Goal: Information Seeking & Learning: Find specific fact

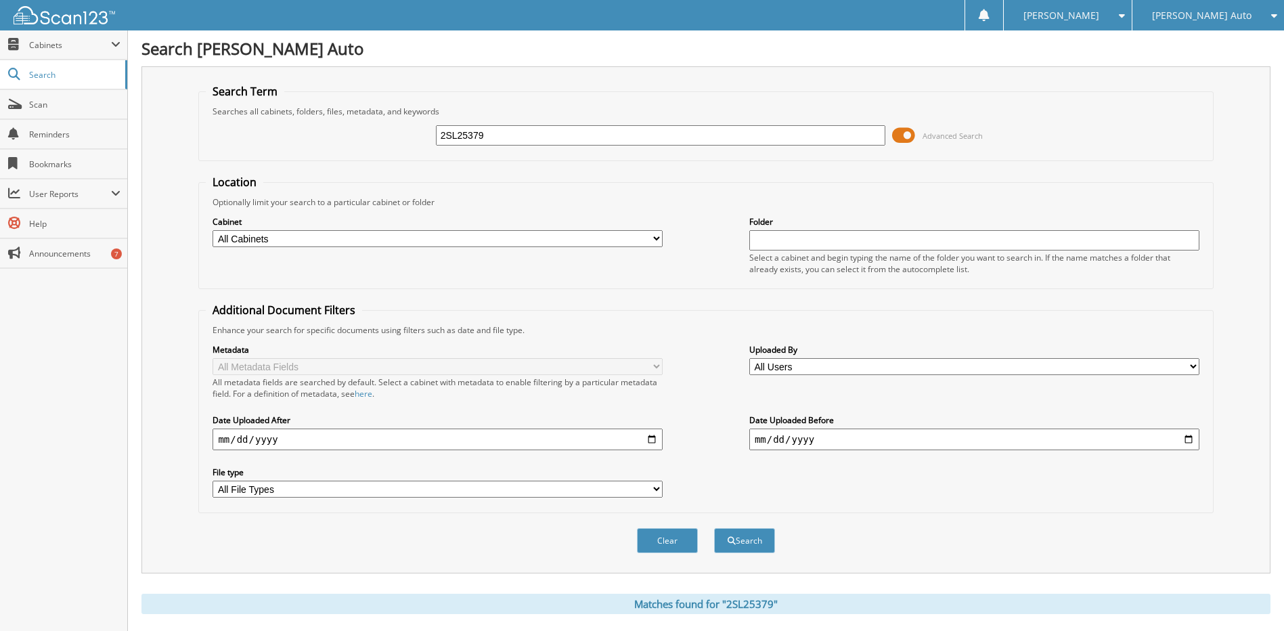
click at [539, 139] on input "2SL25379" at bounding box center [661, 135] width 450 height 20
type input "2S25884"
click at [714, 528] on button "Search" at bounding box center [744, 540] width 61 height 25
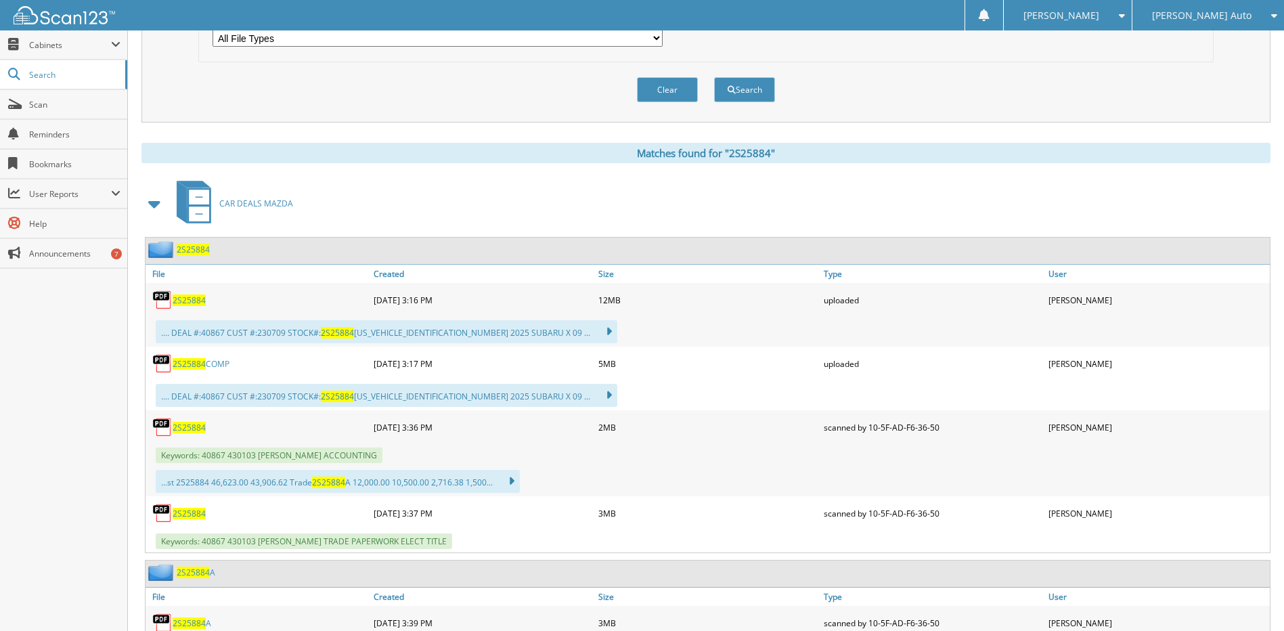
scroll to position [474, 0]
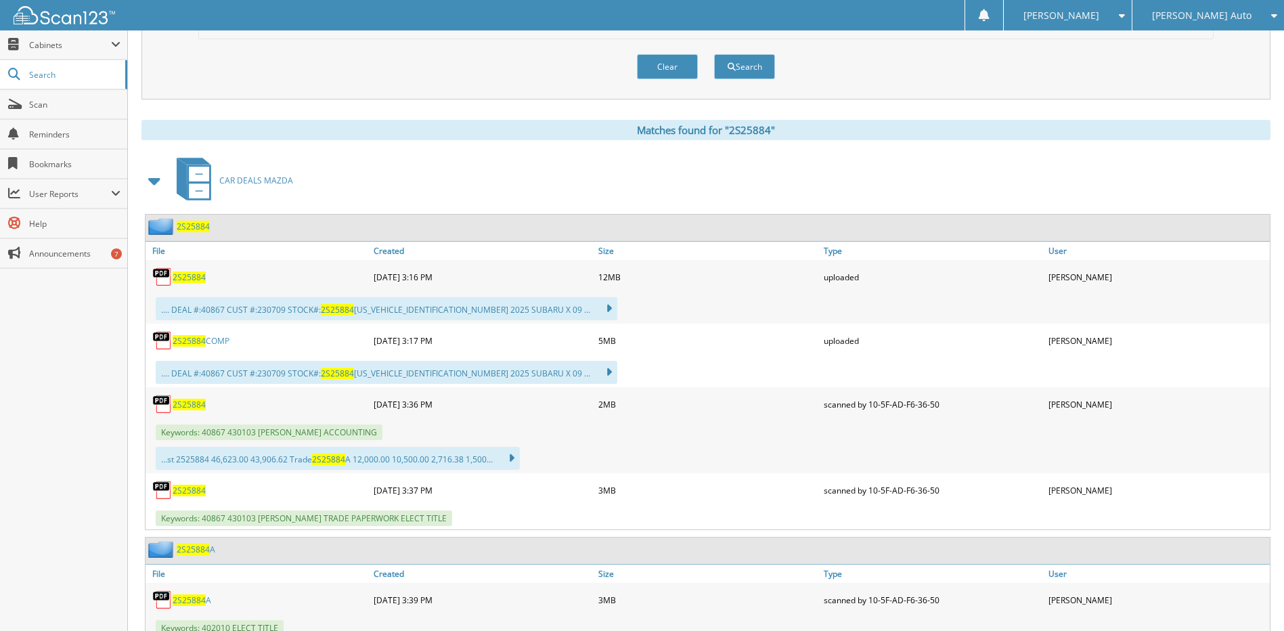
click at [183, 403] on span "2S25884" at bounding box center [189, 405] width 33 height 12
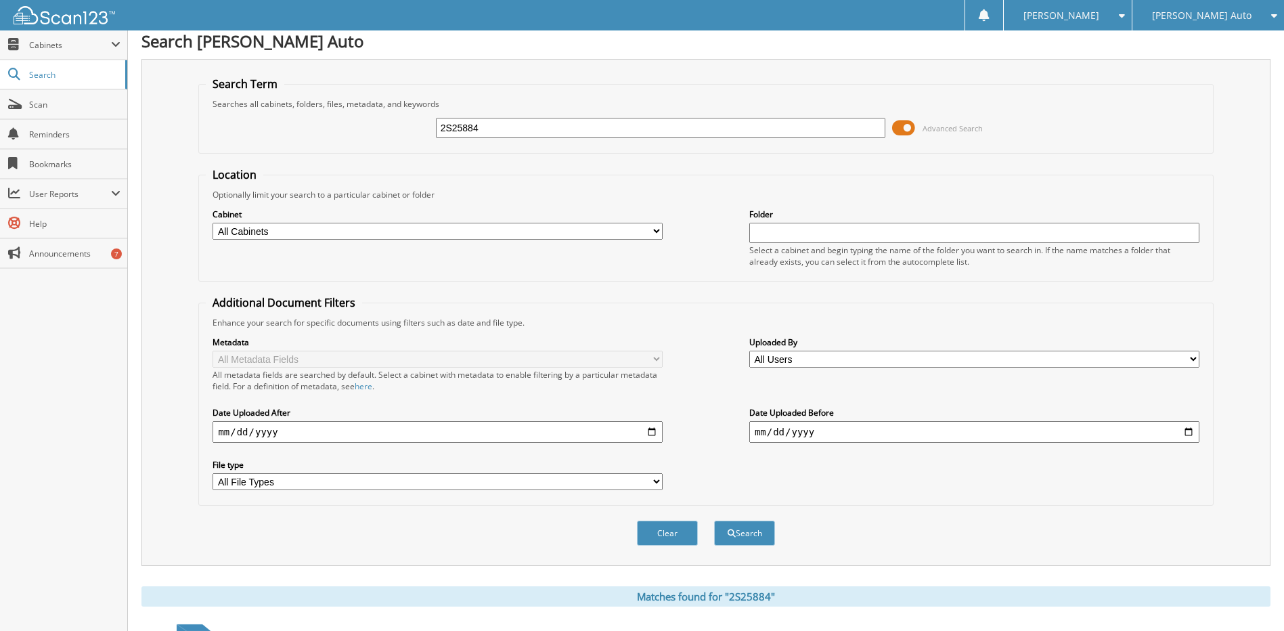
scroll to position [0, 0]
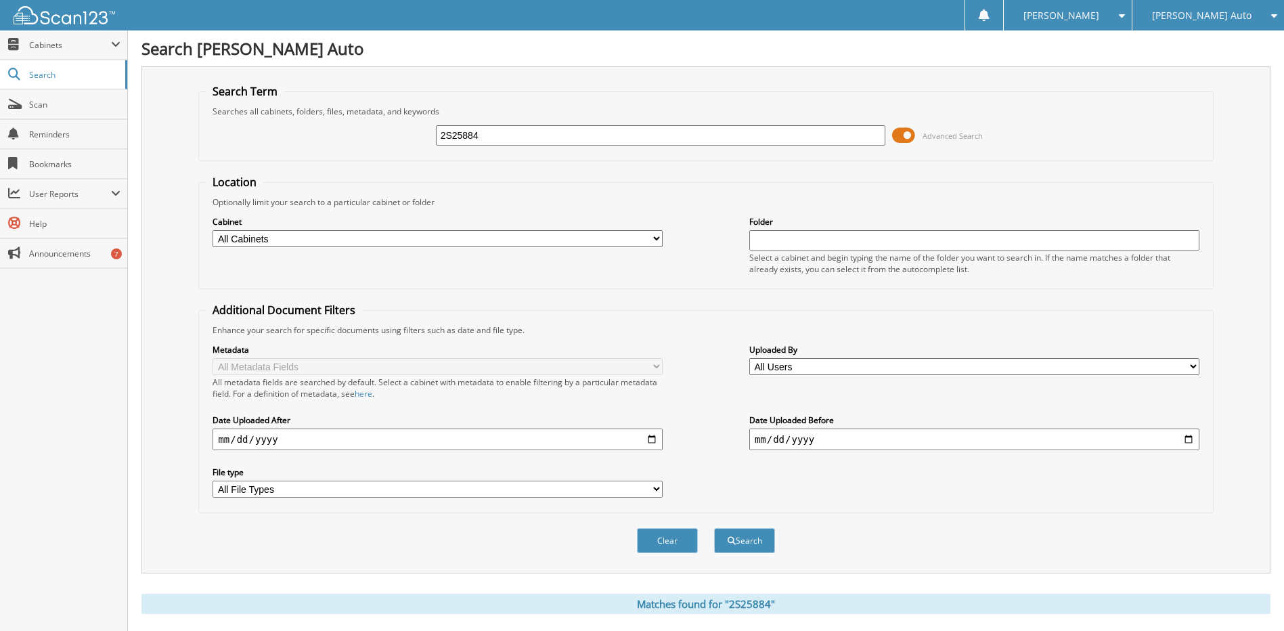
click at [519, 133] on input "2S25884" at bounding box center [661, 135] width 450 height 20
paste input "2S25808"
type input "2S25808"
click at [714, 528] on button "Search" at bounding box center [744, 540] width 61 height 25
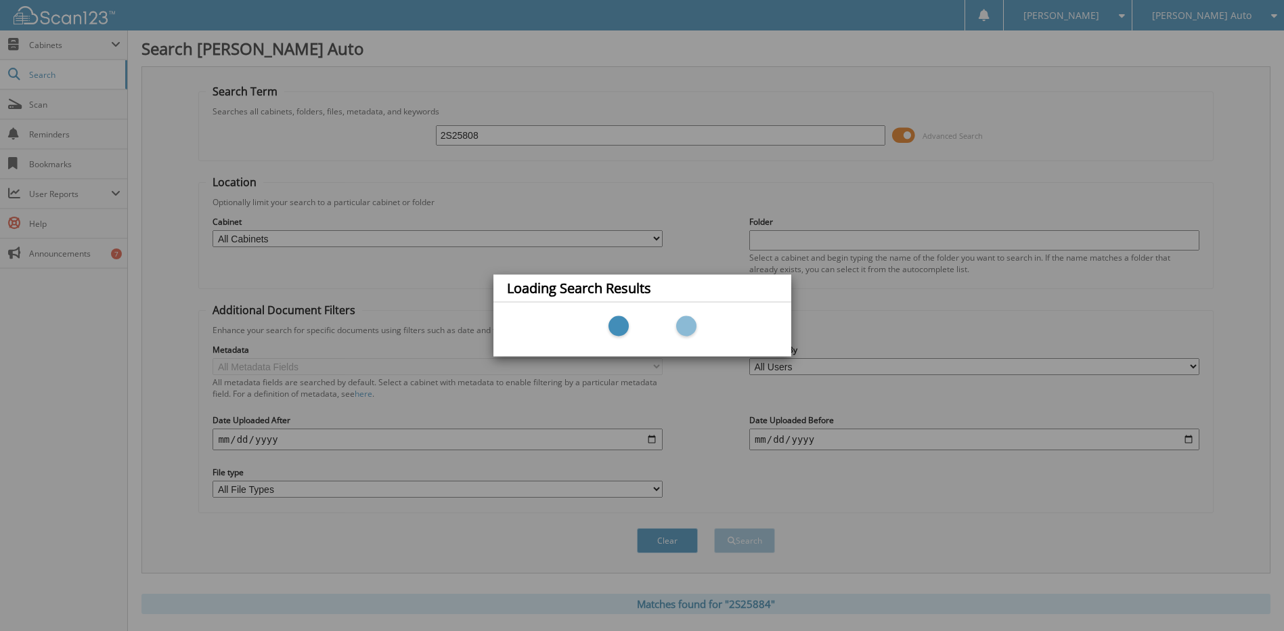
scroll to position [44, 0]
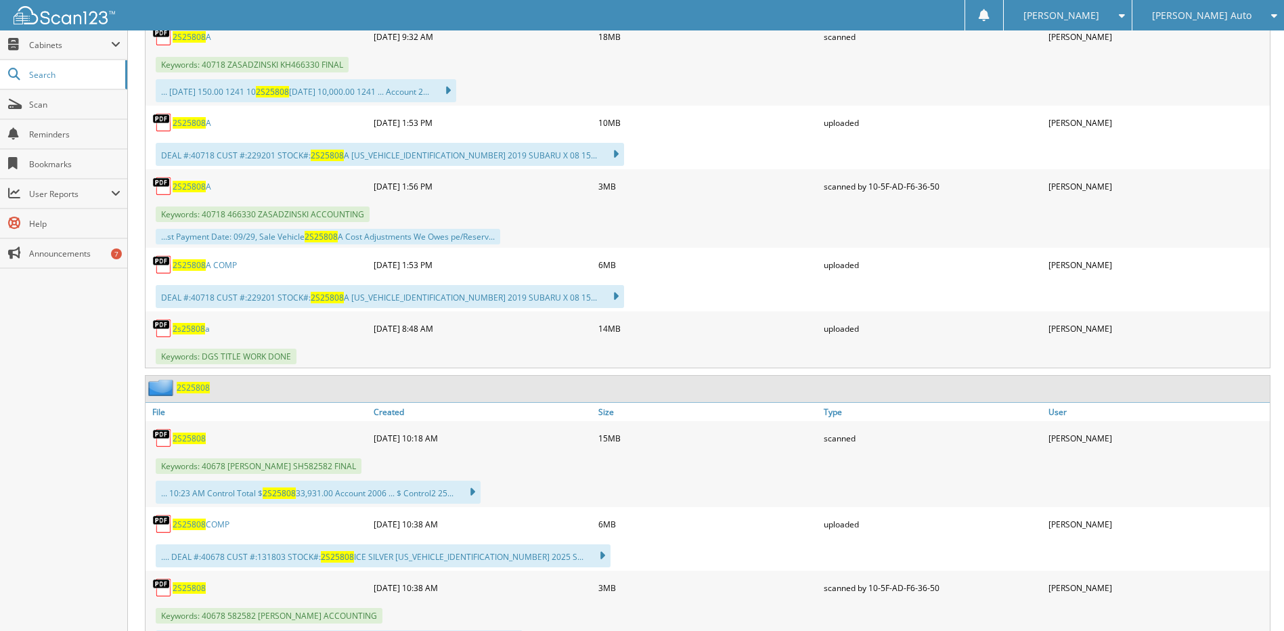
scroll to position [744, 0]
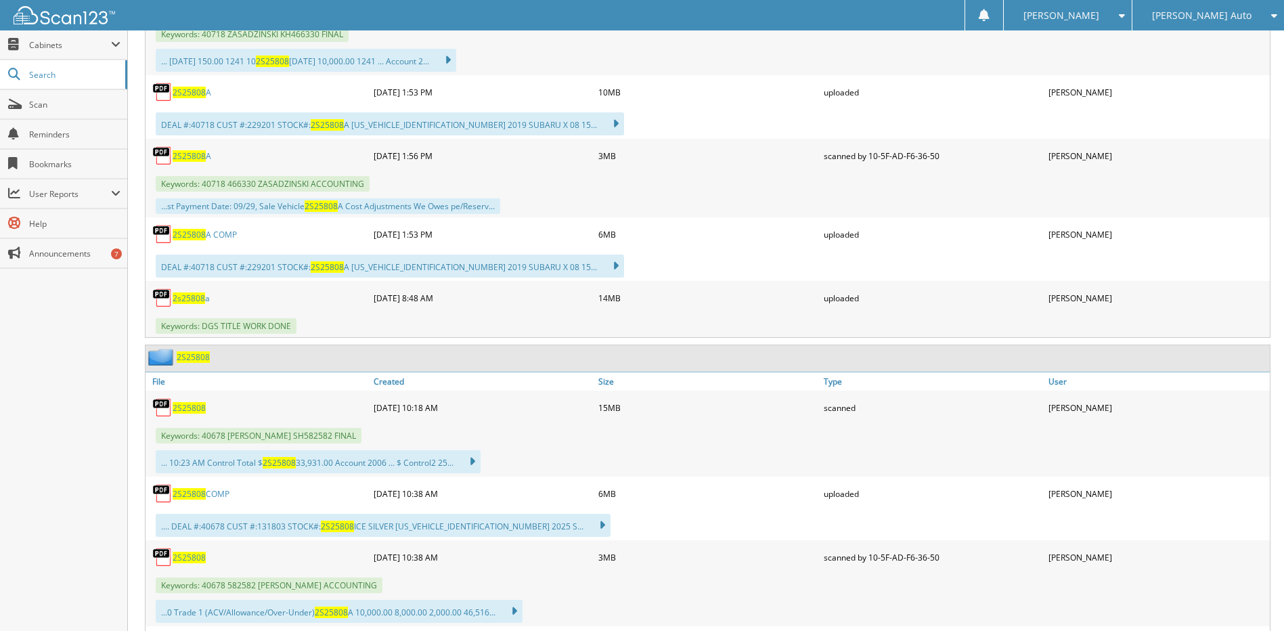
click at [198, 553] on span "2S25808" at bounding box center [189, 558] width 33 height 12
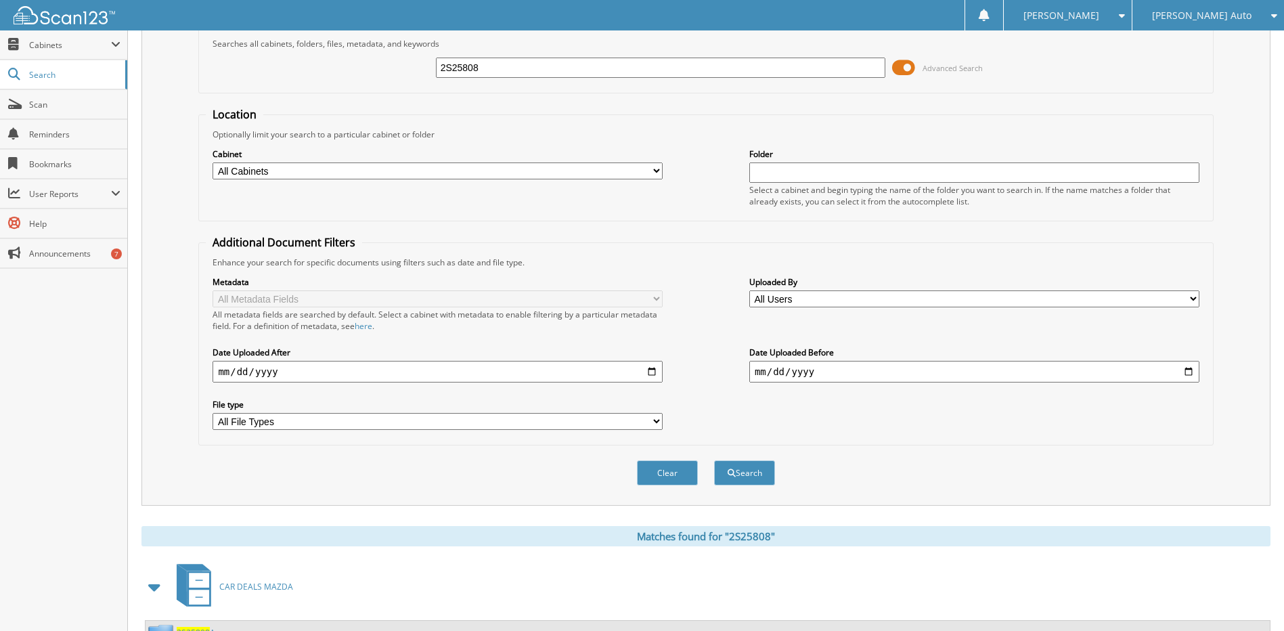
scroll to position [0, 0]
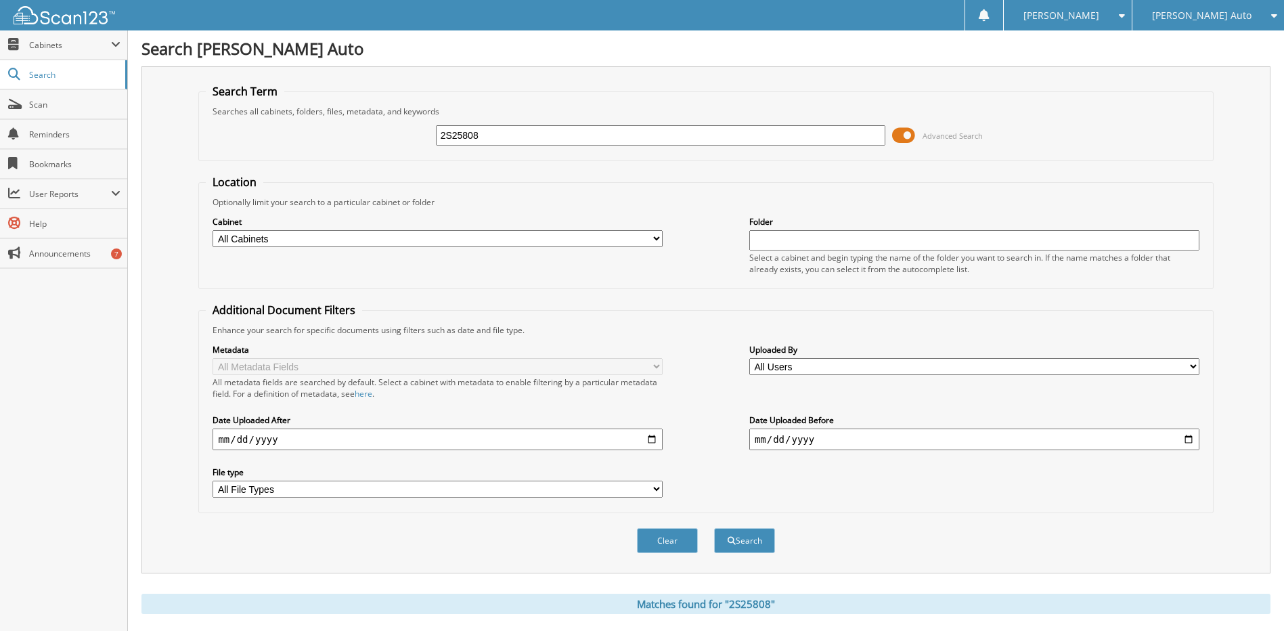
click at [524, 131] on input "2S25808" at bounding box center [661, 135] width 450 height 20
paste input "632"
type input "2S25632"
click at [714, 528] on button "Search" at bounding box center [744, 540] width 61 height 25
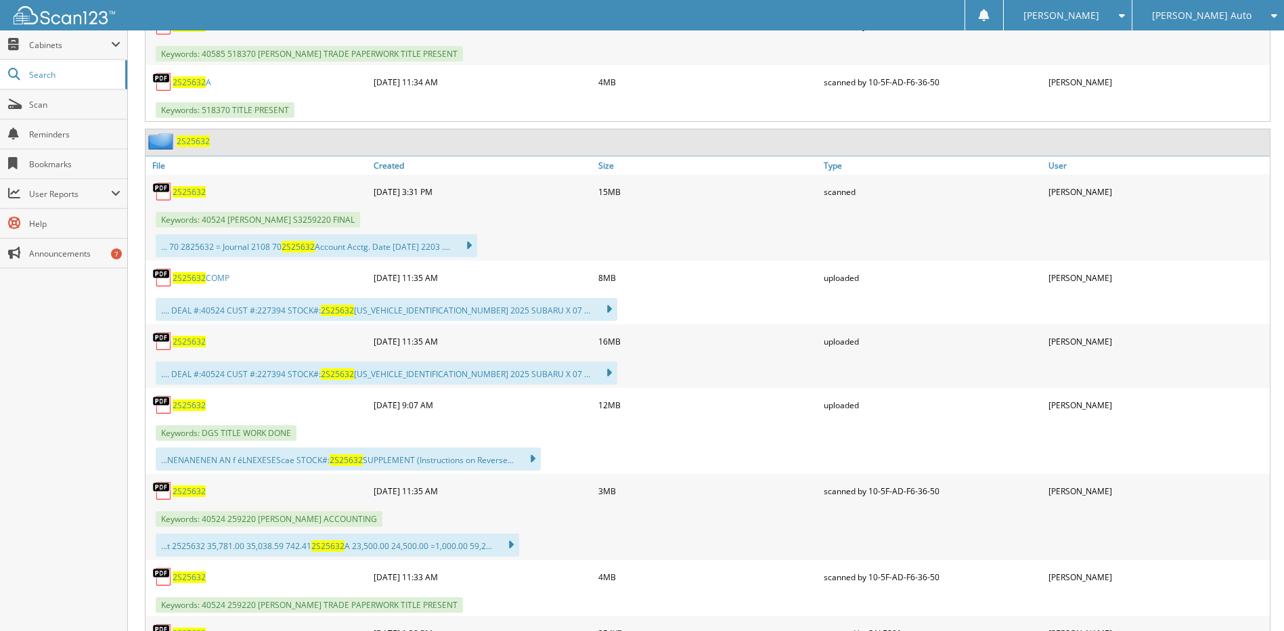
scroll to position [1218, 0]
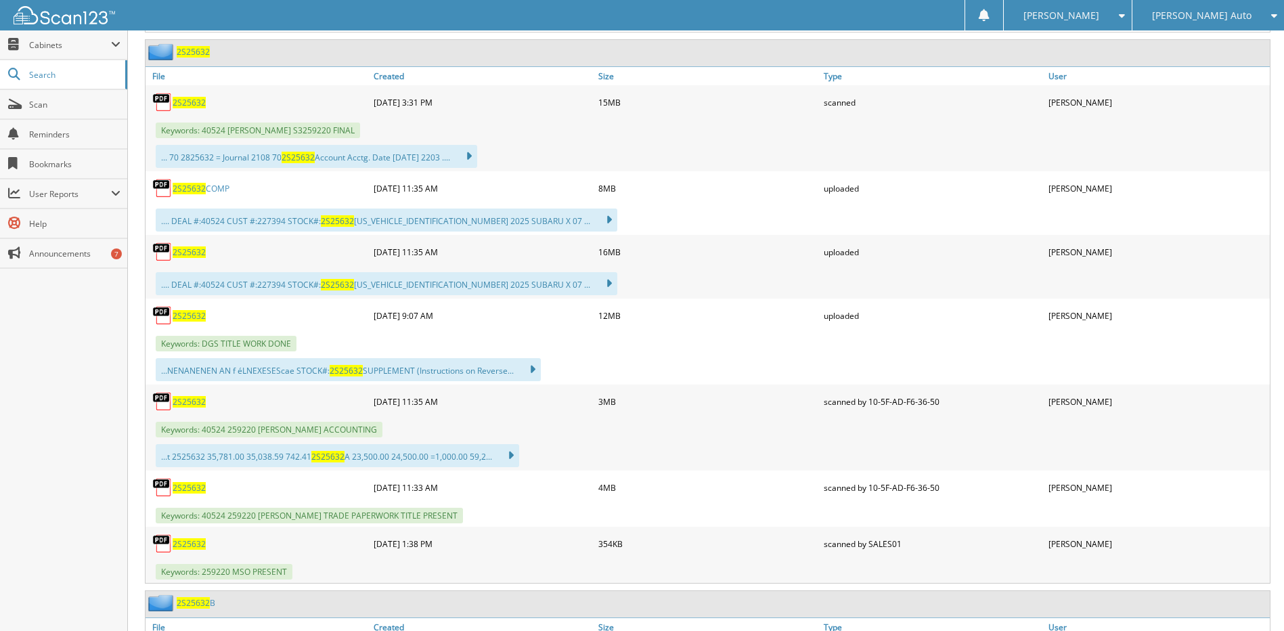
click at [190, 403] on span "2S25632" at bounding box center [189, 402] width 33 height 12
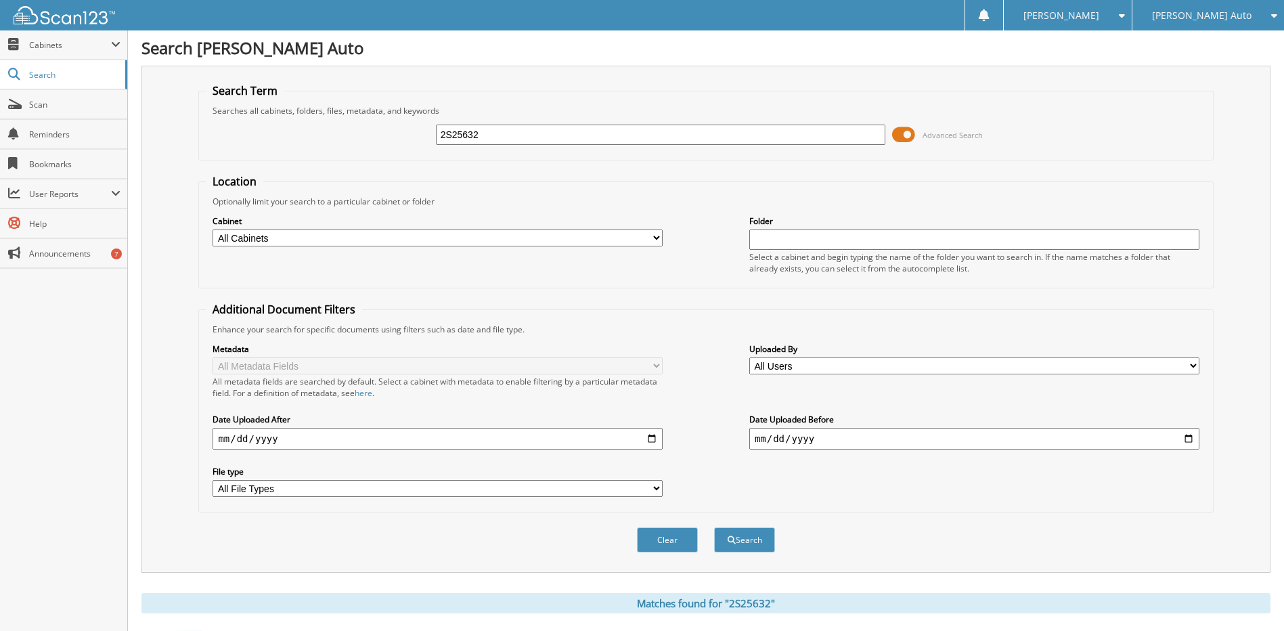
scroll to position [0, 0]
click at [519, 133] on input "2S25632" at bounding box center [661, 135] width 450 height 20
type input "2m25200"
click at [714, 528] on button "Search" at bounding box center [744, 540] width 61 height 25
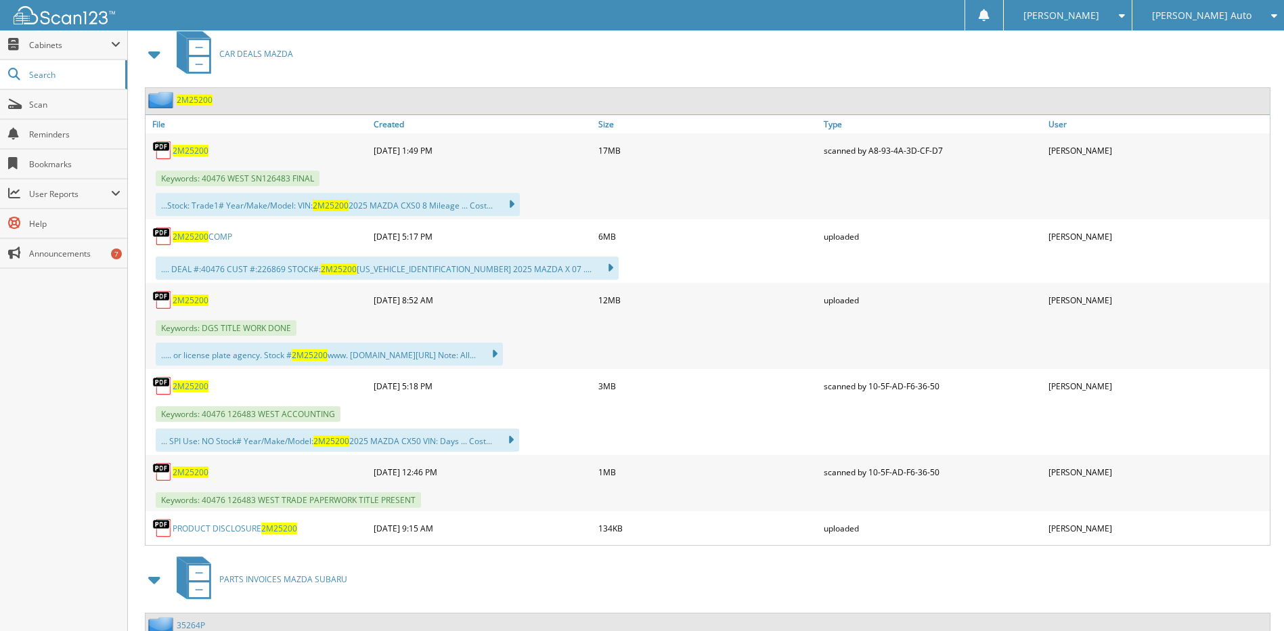
scroll to position [609, 0]
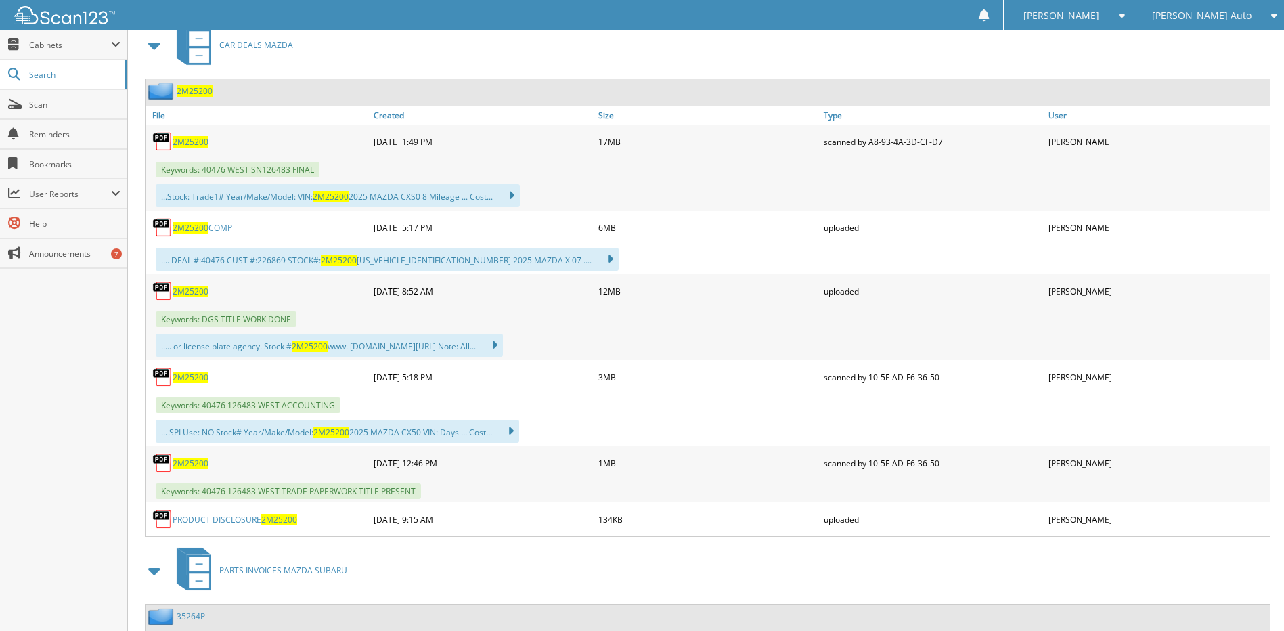
click at [198, 377] on span "2M25200" at bounding box center [191, 378] width 36 height 12
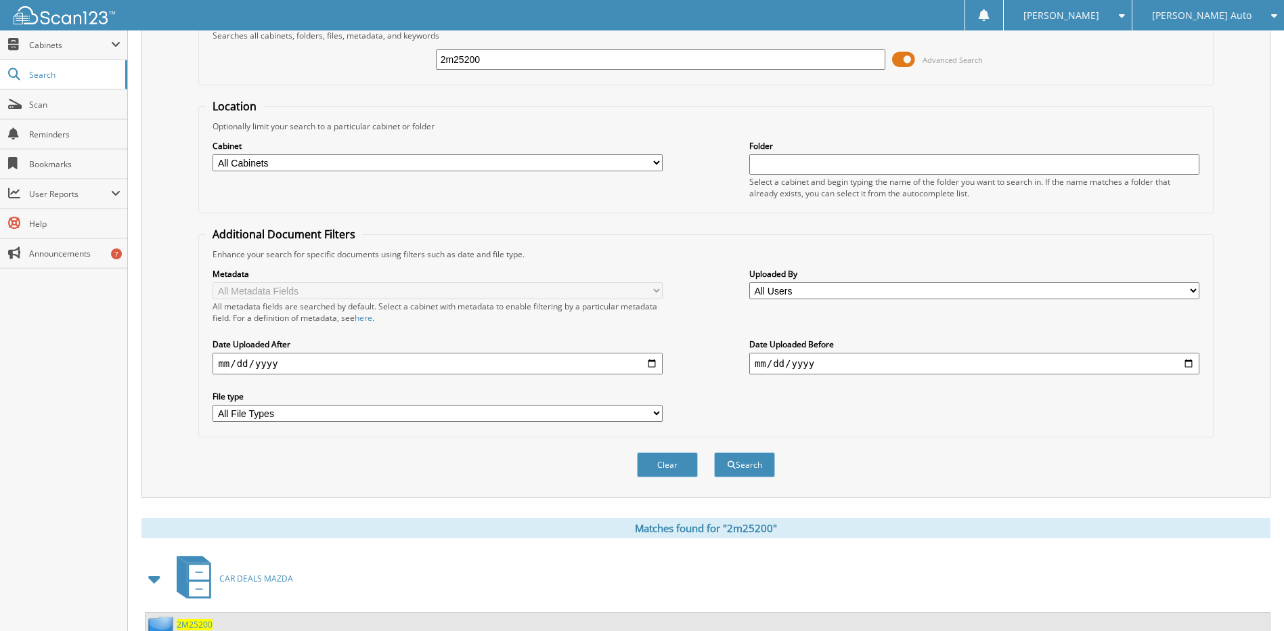
scroll to position [0, 0]
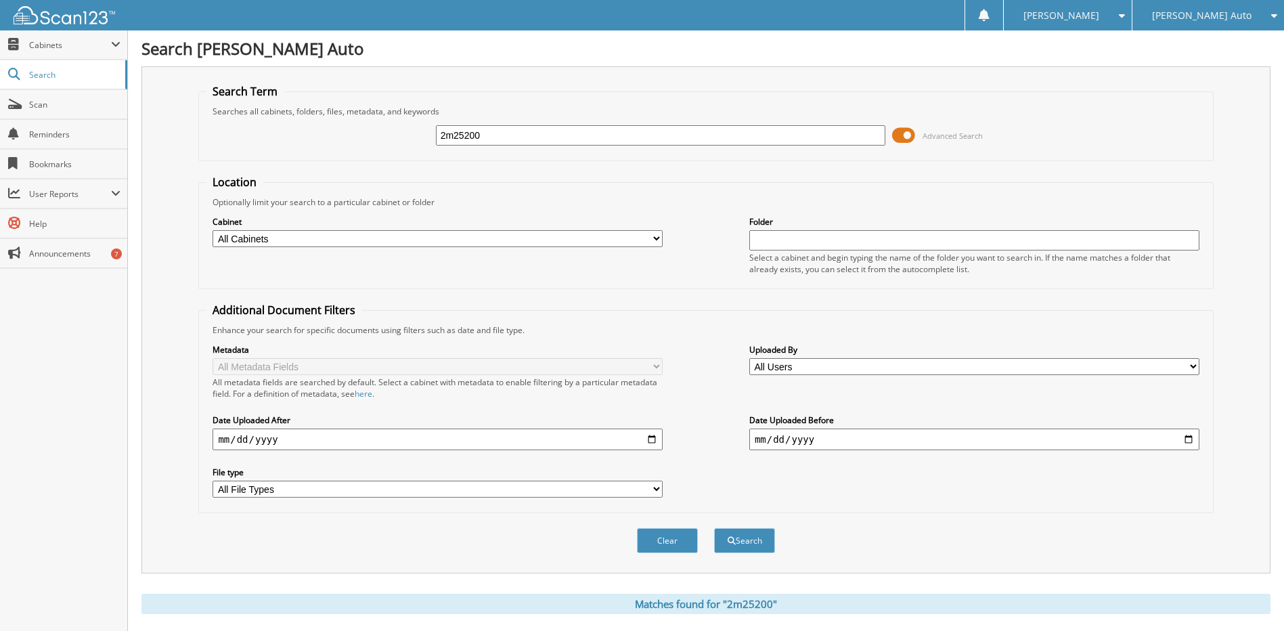
click at [512, 131] on input "2m25200" at bounding box center [661, 135] width 450 height 20
type input "2m25202"
click at [714, 528] on button "Search" at bounding box center [744, 540] width 61 height 25
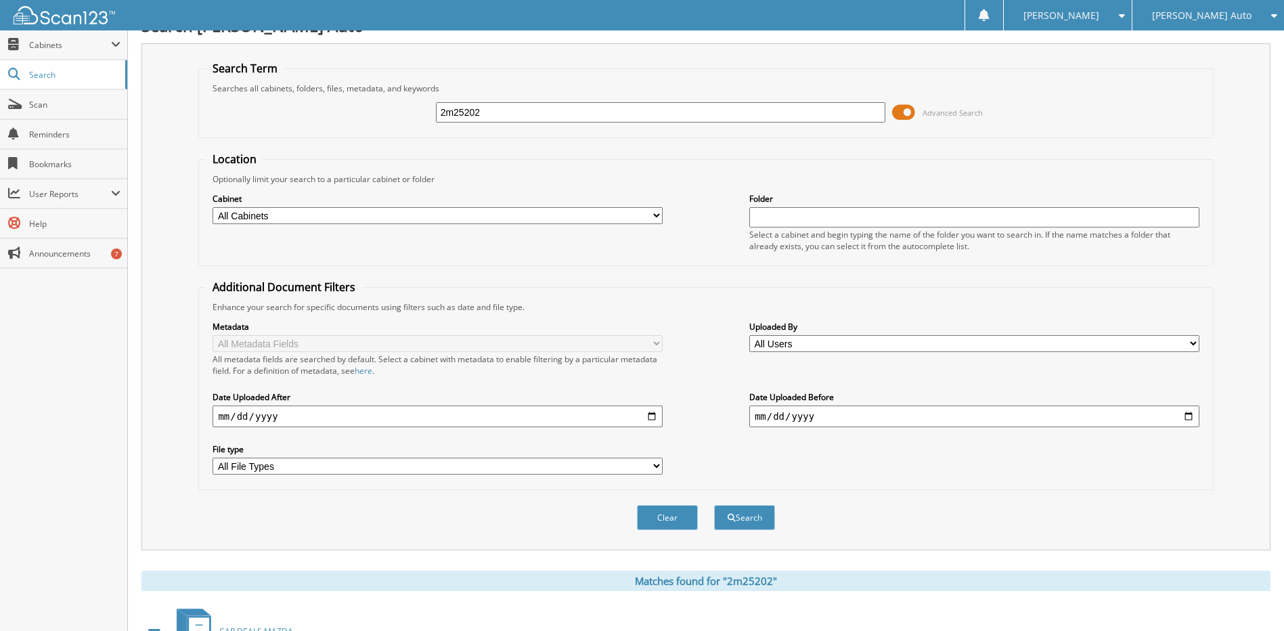
scroll to position [16, 0]
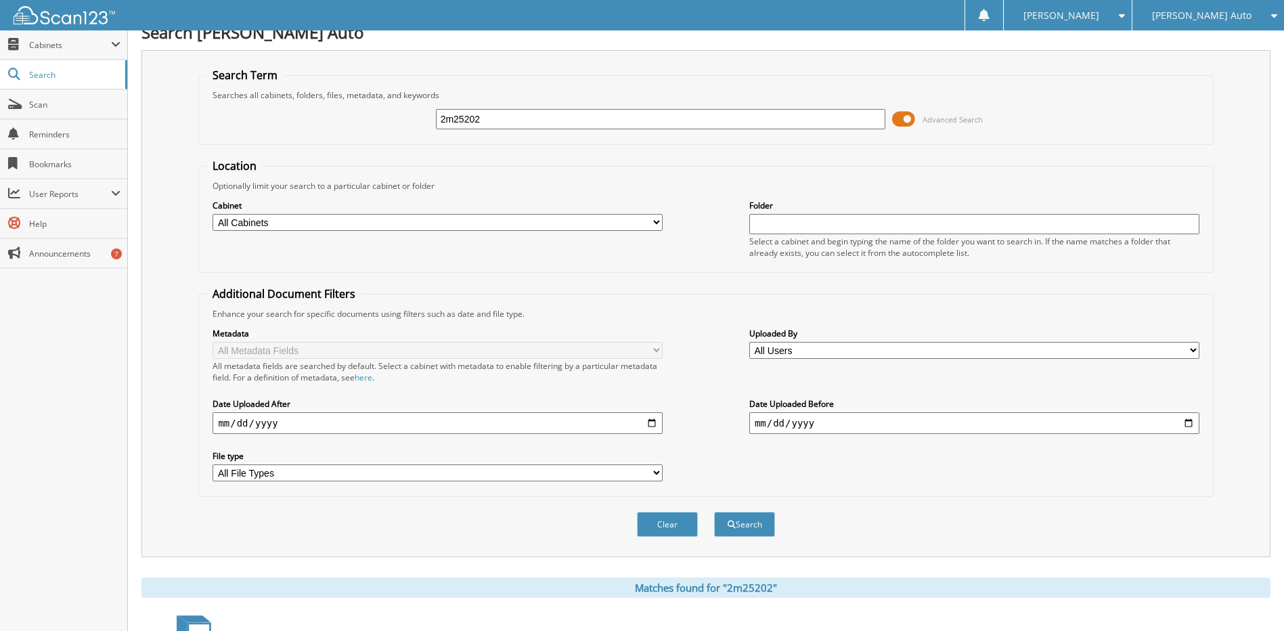
click at [467, 118] on input "2m25202" at bounding box center [661, 119] width 450 height 20
type input "2m25002"
click at [714, 512] on button "Search" at bounding box center [744, 524] width 61 height 25
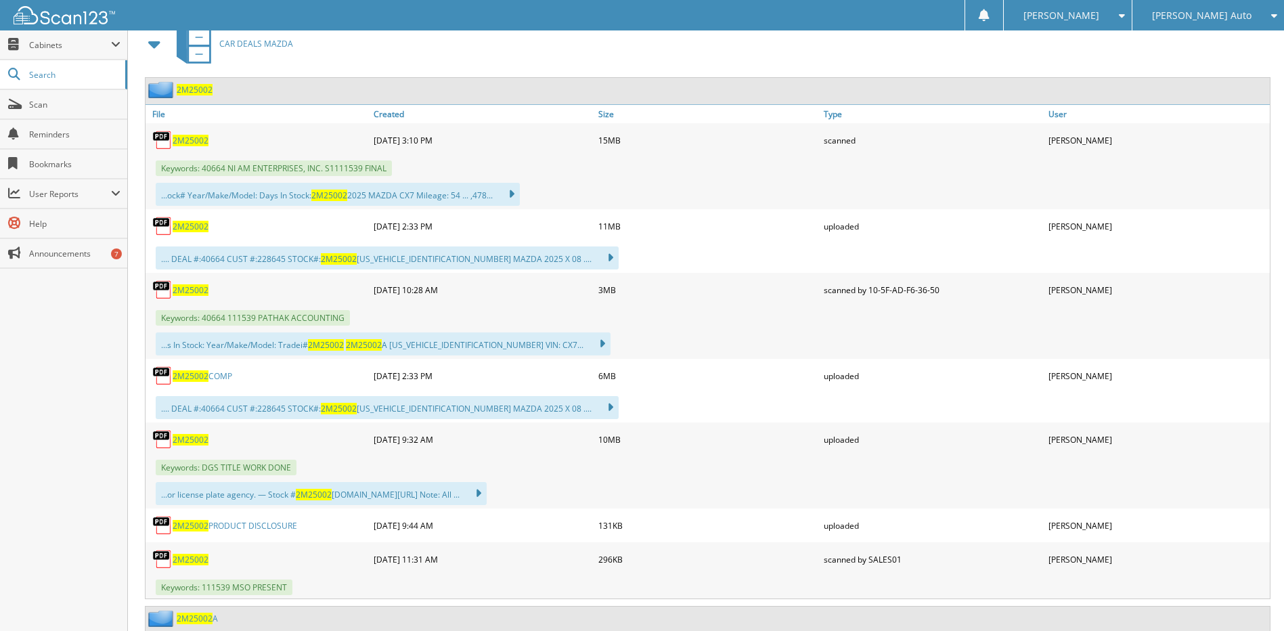
scroll to position [606, 0]
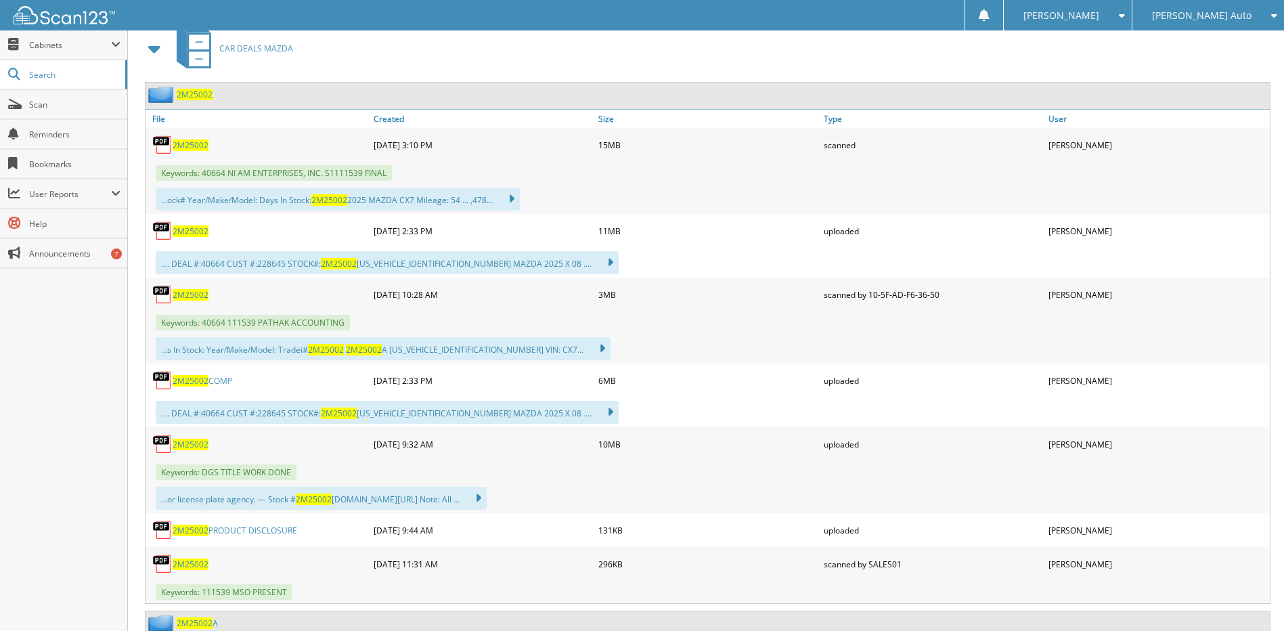
click at [187, 294] on span "2M25002" at bounding box center [191, 295] width 36 height 12
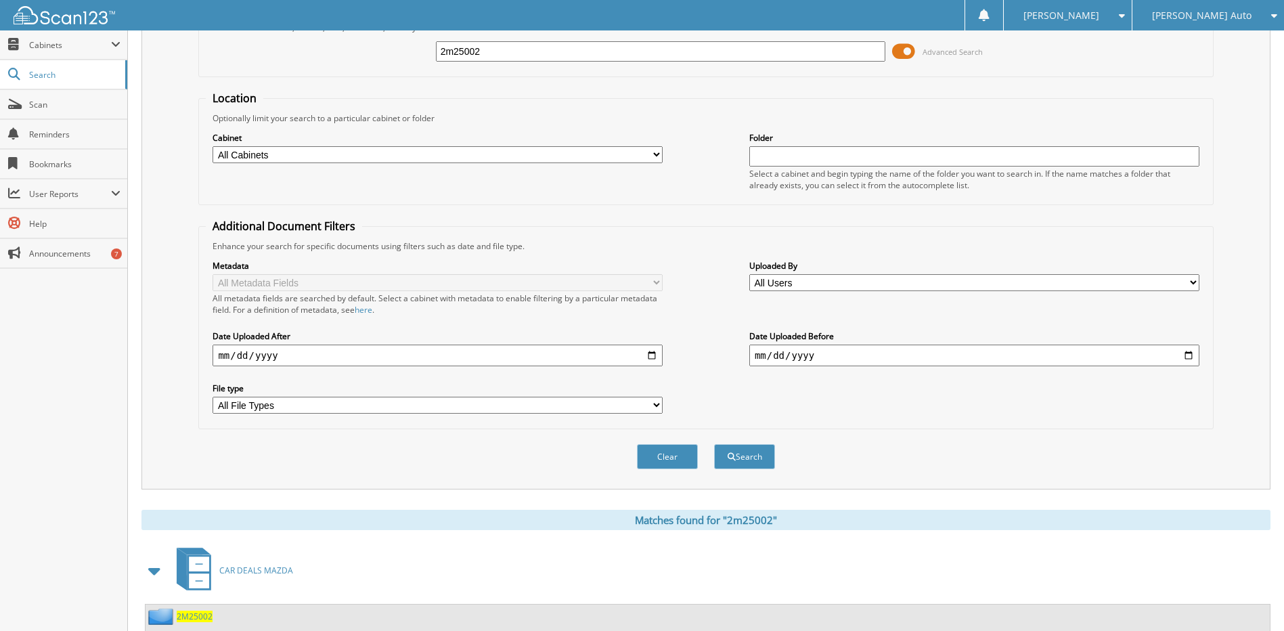
scroll to position [0, 0]
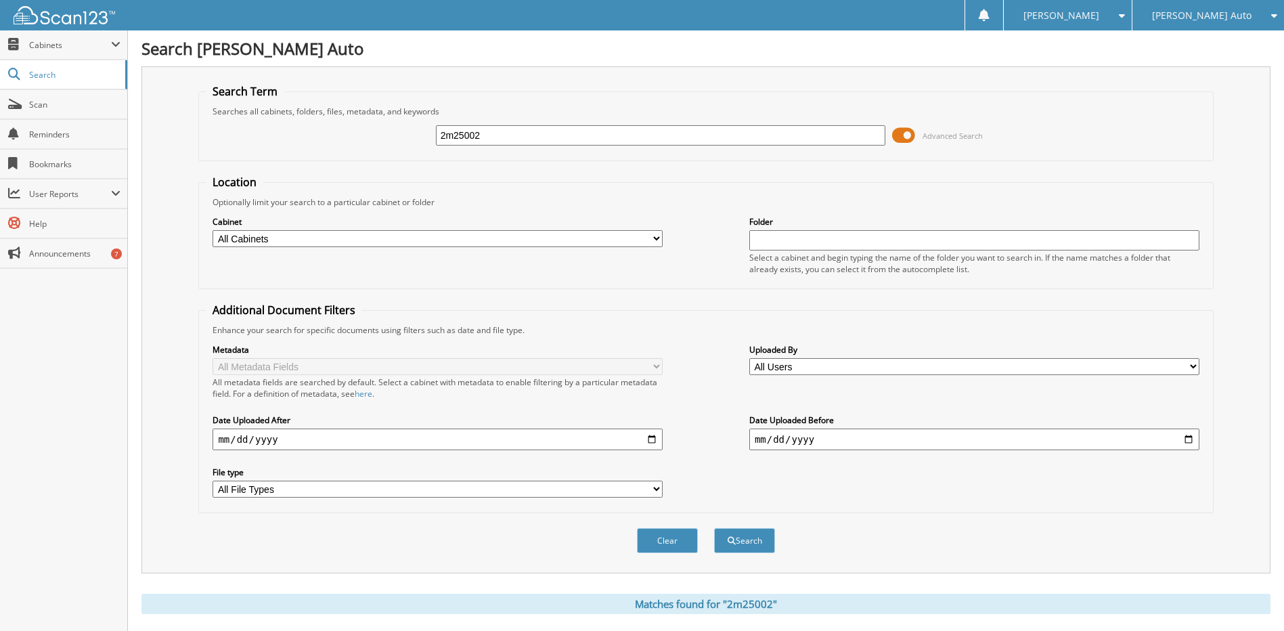
click at [531, 138] on input "2m25002" at bounding box center [661, 135] width 450 height 20
paste input "2M25094"
type input "2M25094"
click at [714, 528] on button "Search" at bounding box center [744, 540] width 61 height 25
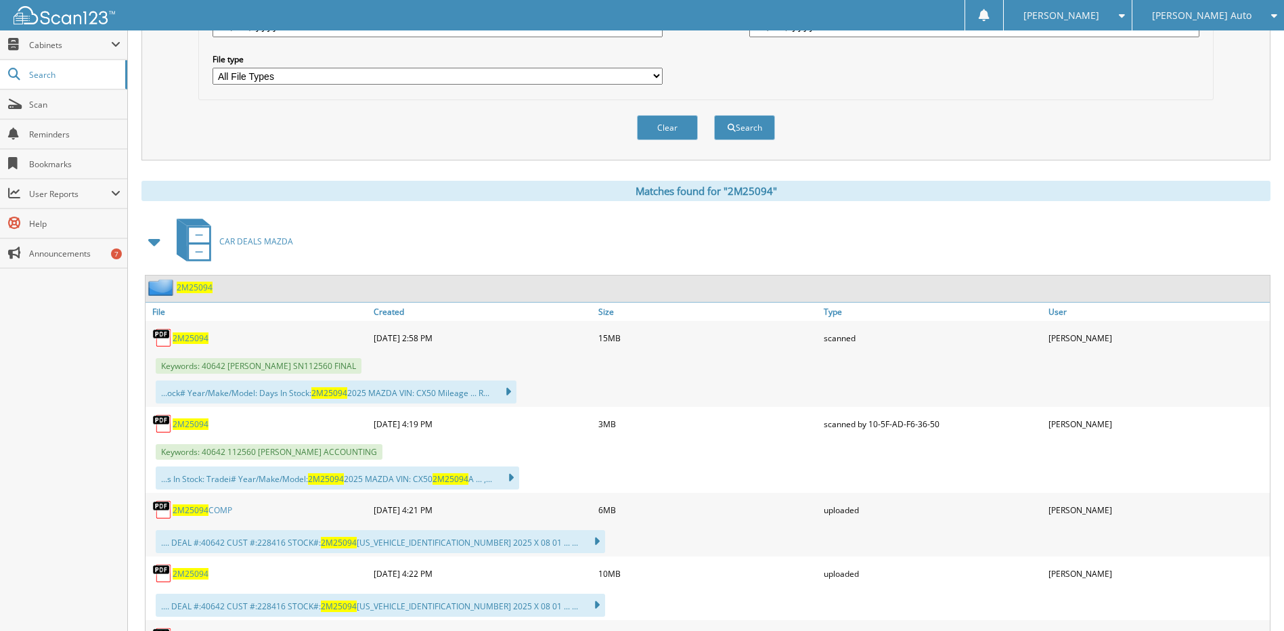
scroll to position [541, 0]
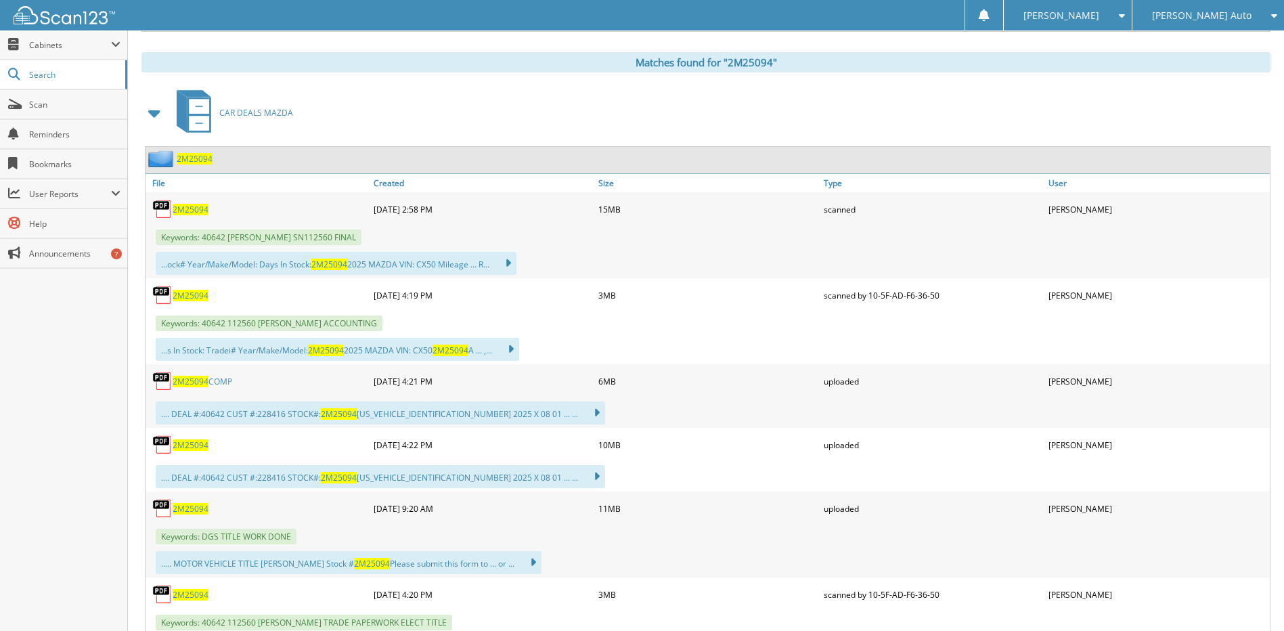
click at [204, 295] on span "2M25094" at bounding box center [191, 296] width 36 height 12
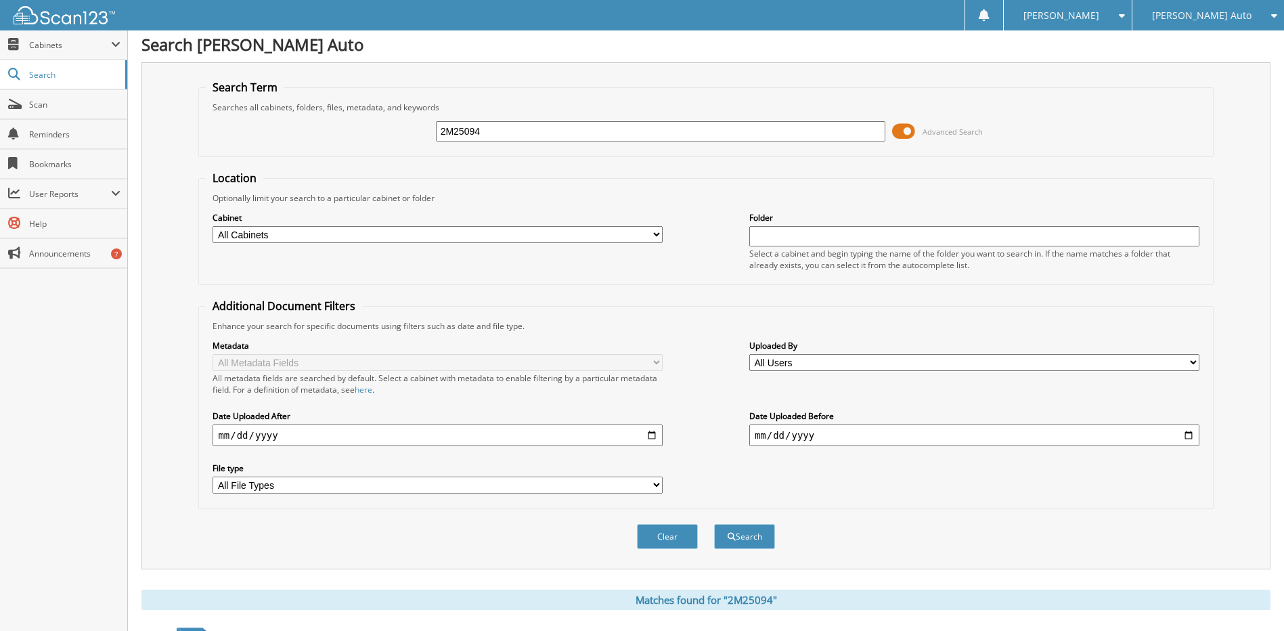
scroll to position [0, 0]
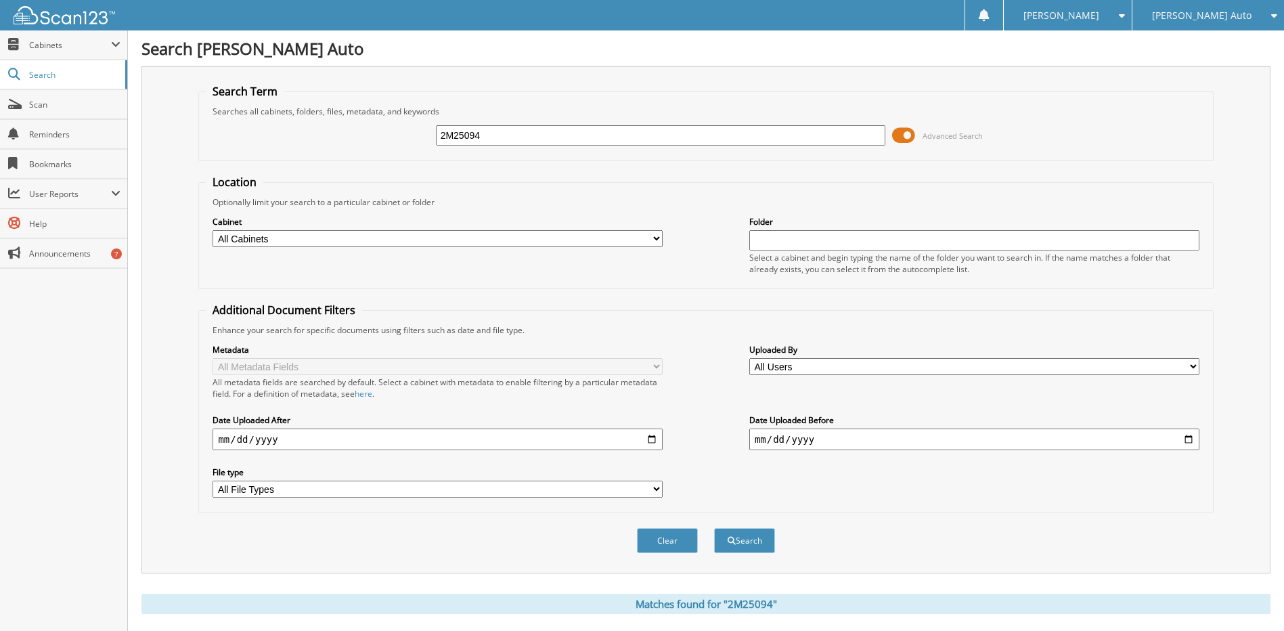
click at [508, 133] on input "2M25094" at bounding box center [661, 135] width 450 height 20
click at [506, 133] on input "2M25094" at bounding box center [661, 135] width 450 height 20
paste input "226"
type input "2M25226"
click at [714, 528] on button "Search" at bounding box center [744, 540] width 61 height 25
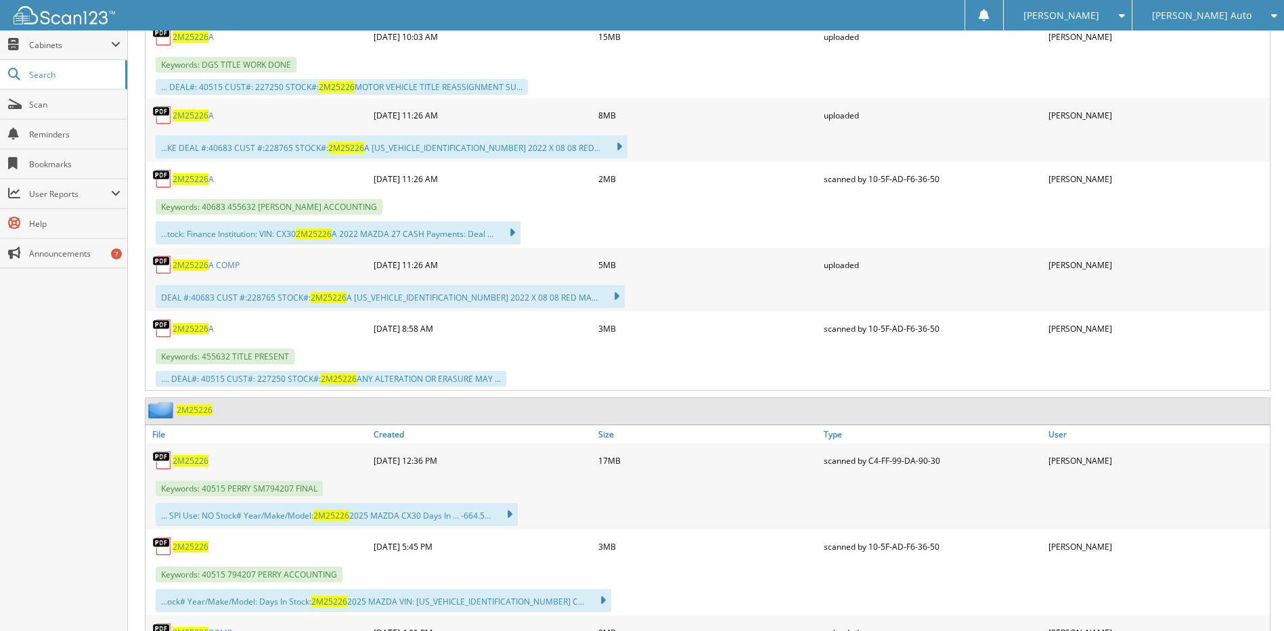
scroll to position [880, 0]
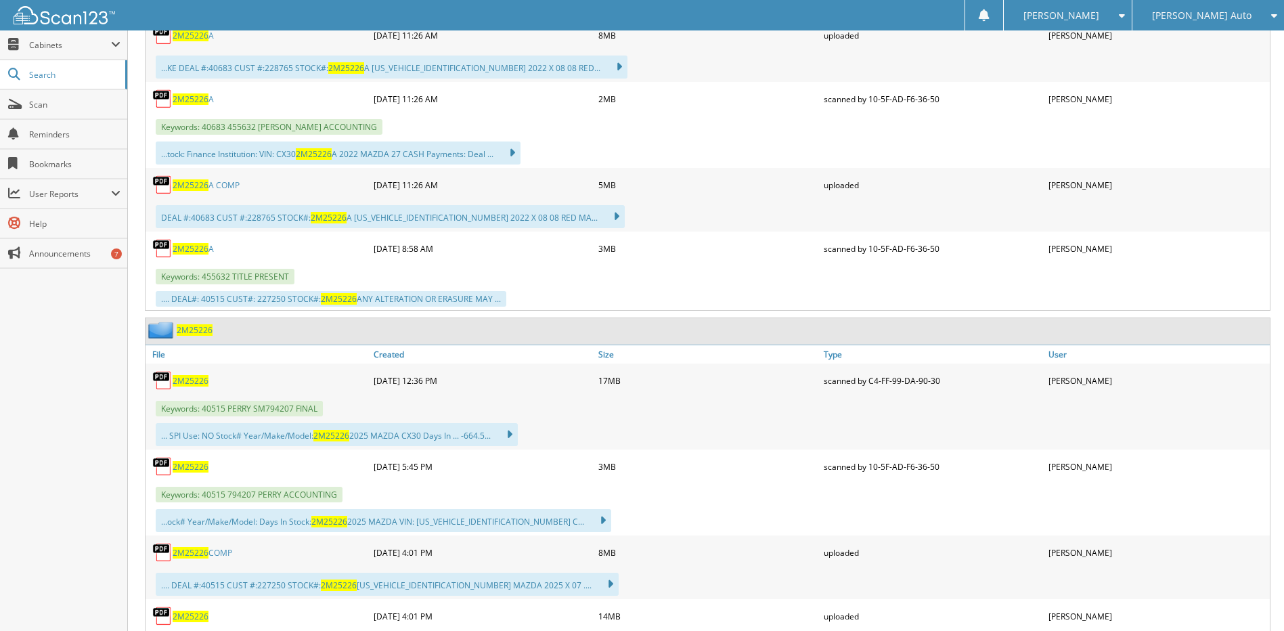
click at [200, 465] on span "2M25226" at bounding box center [191, 467] width 36 height 12
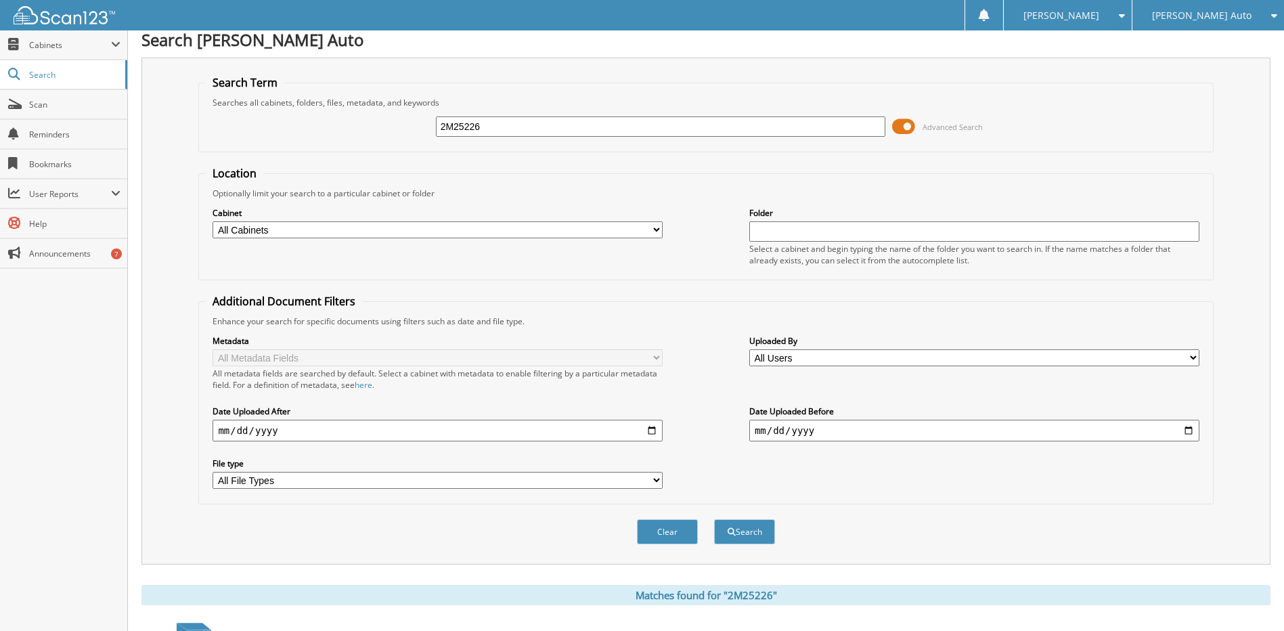
scroll to position [0, 0]
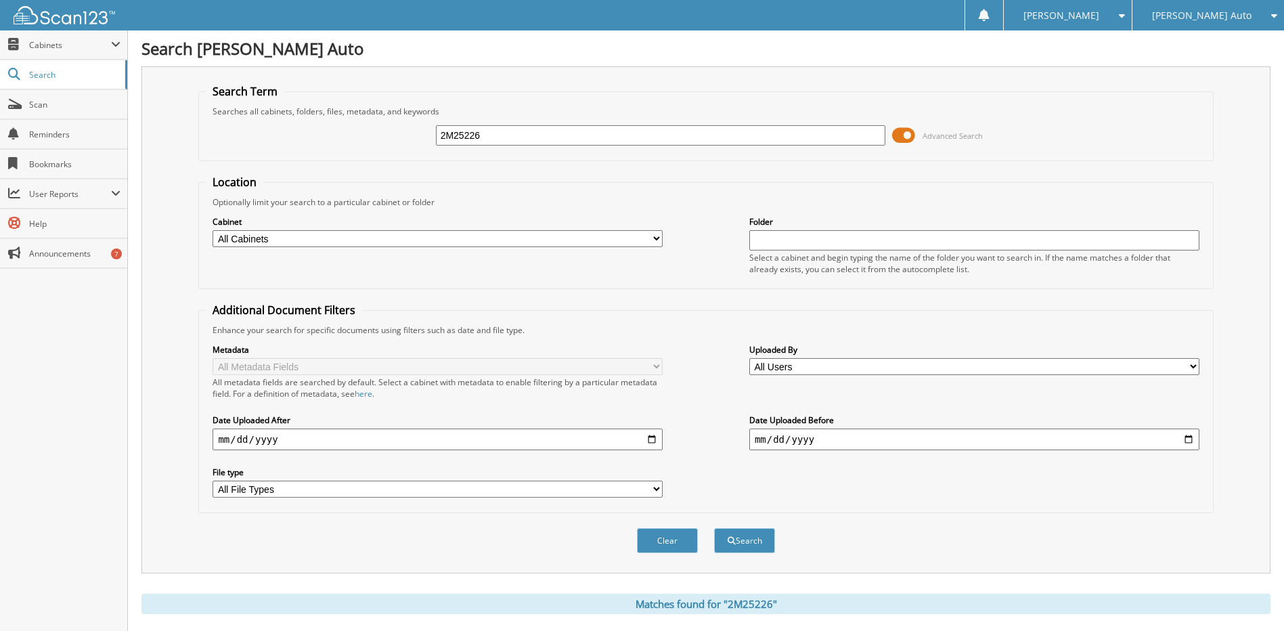
click at [529, 135] on input "2M25226" at bounding box center [661, 135] width 450 height 20
paste input "S25659"
type input "2S25659"
click at [714, 528] on button "Search" at bounding box center [744, 540] width 61 height 25
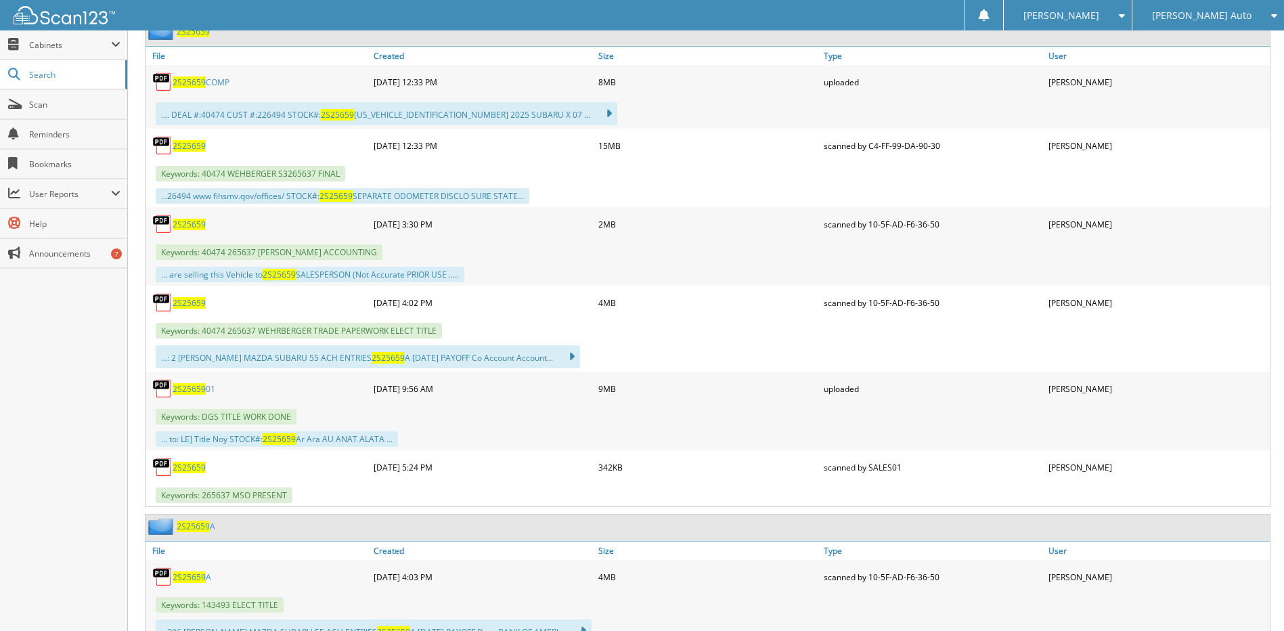
scroll to position [677, 0]
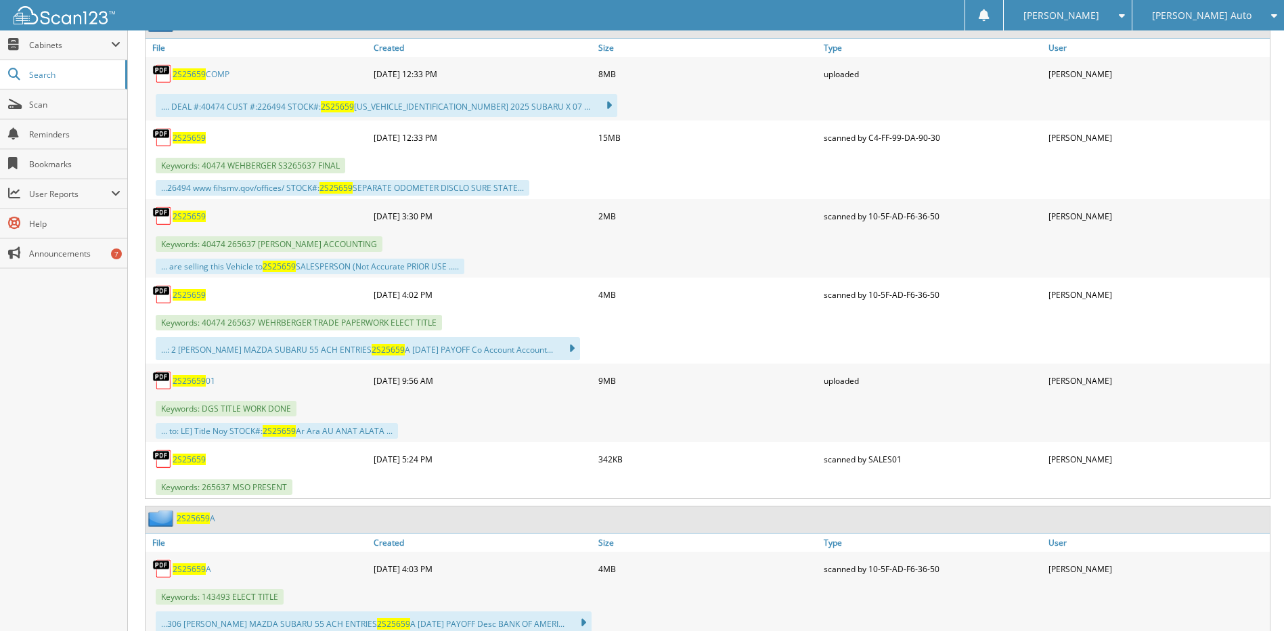
click at [190, 215] on span "2S25659" at bounding box center [189, 216] width 33 height 12
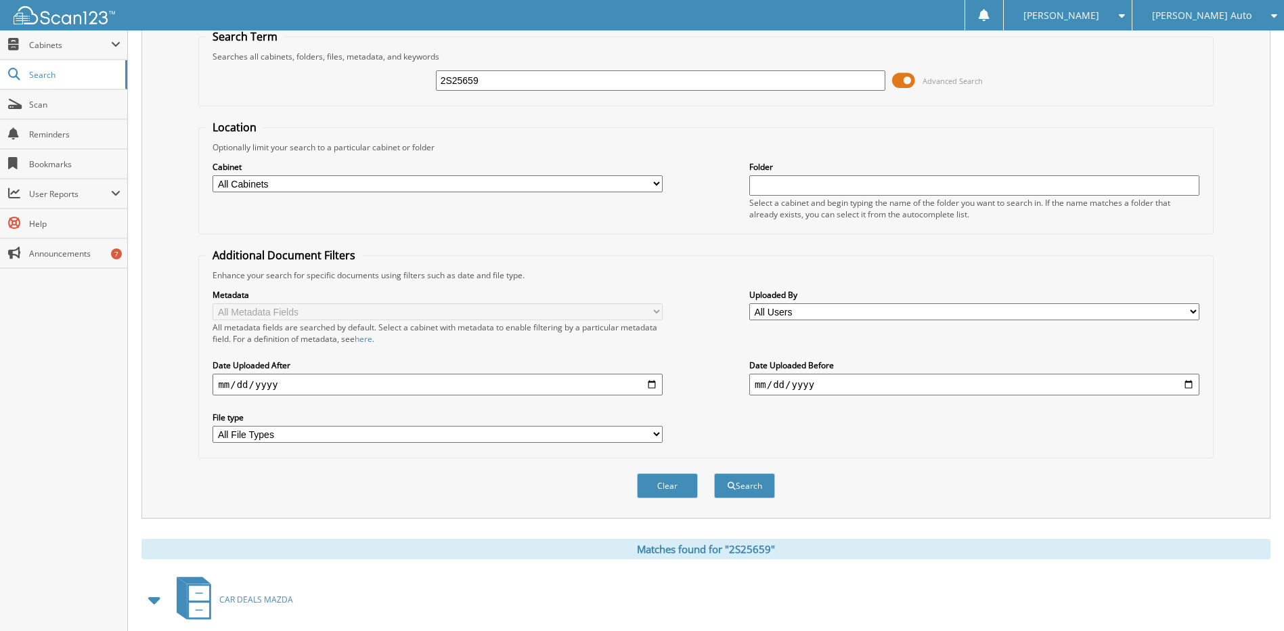
scroll to position [0, 0]
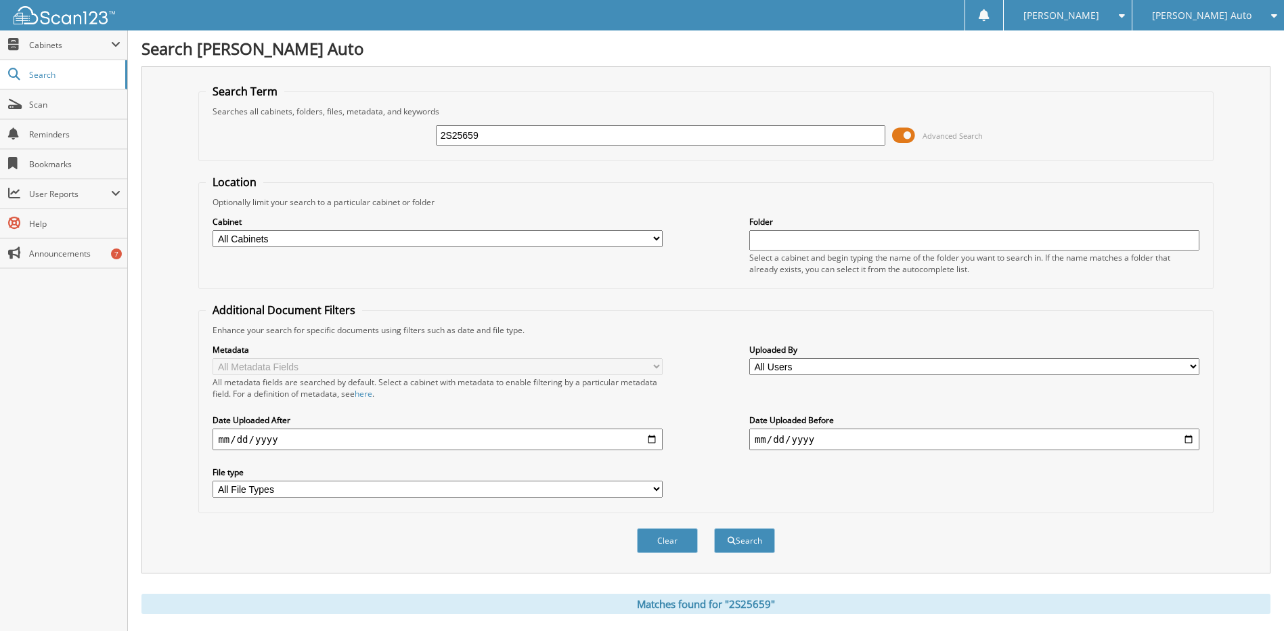
click at [497, 131] on input "2S25659" at bounding box center [661, 135] width 450 height 20
paste input "P1066"
type input "2P1066"
click at [714, 528] on button "Search" at bounding box center [744, 540] width 61 height 25
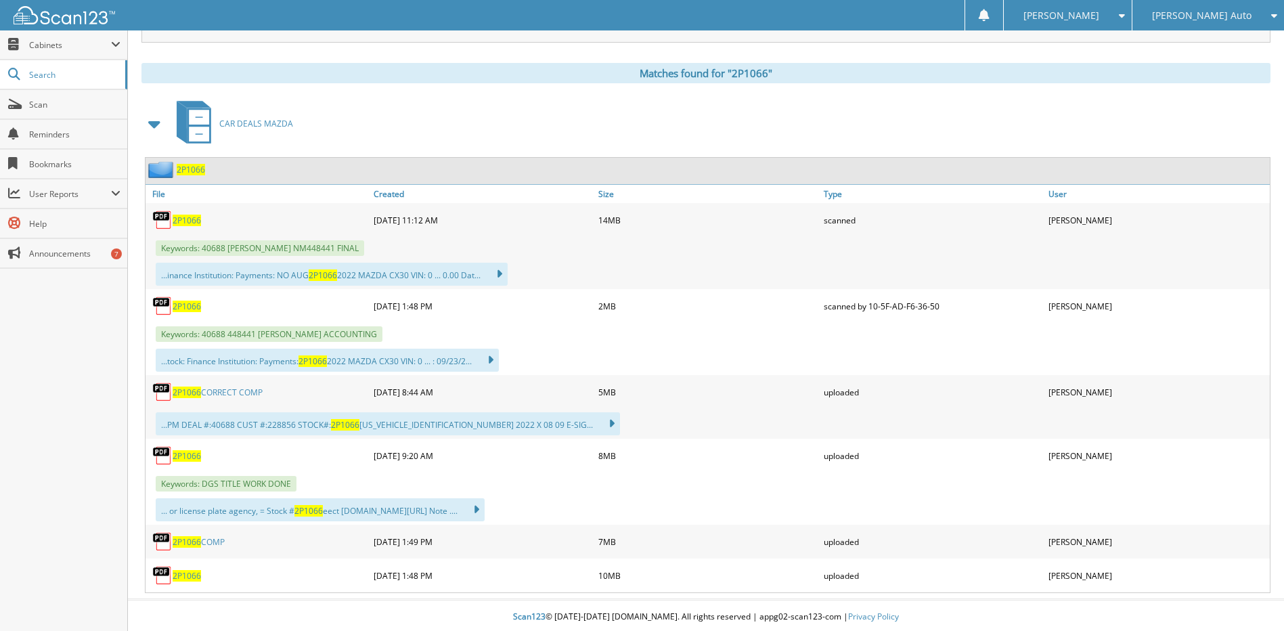
scroll to position [534, 0]
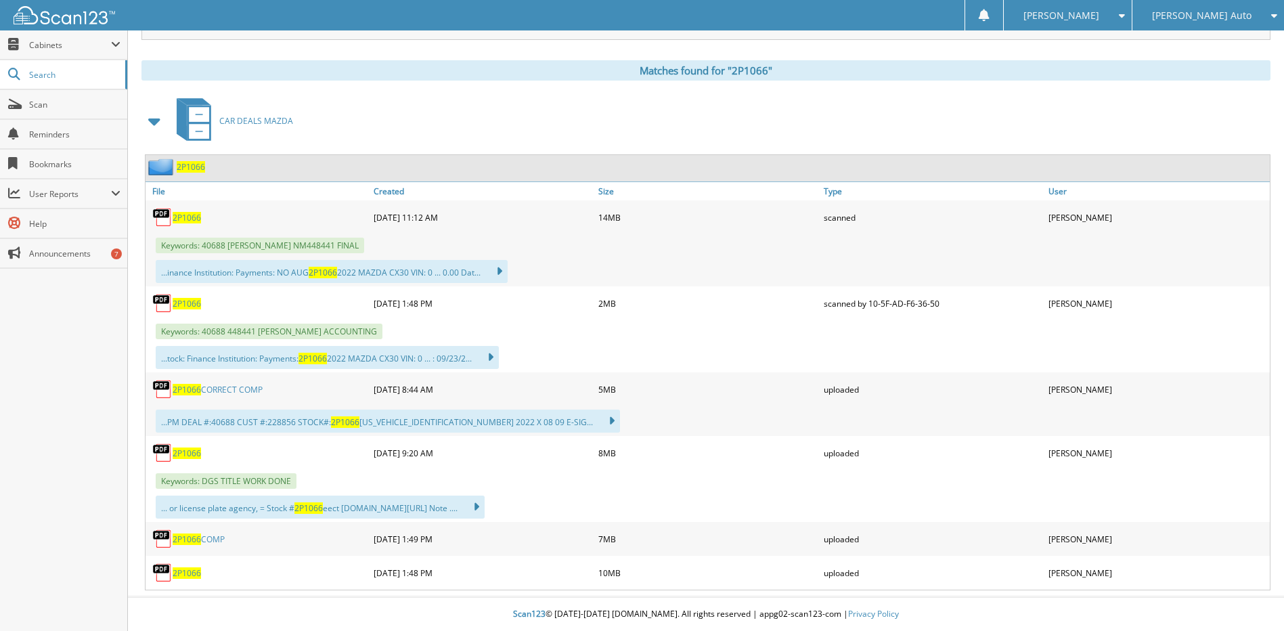
click at [181, 300] on span "2P1066" at bounding box center [187, 304] width 28 height 12
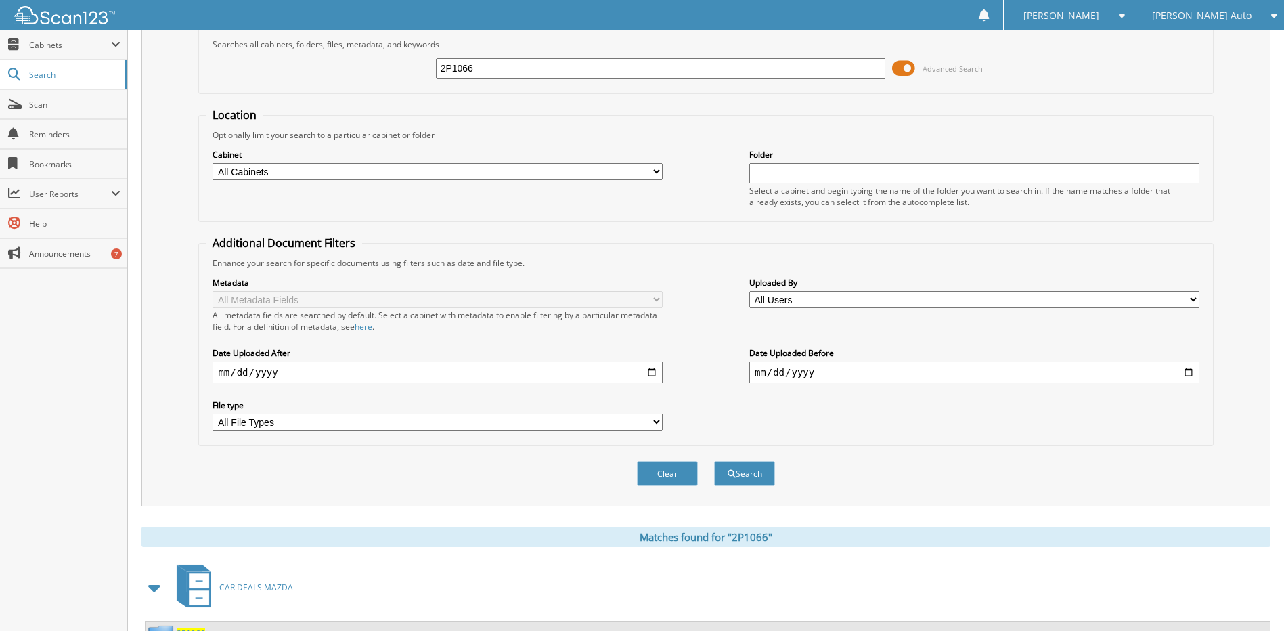
scroll to position [68, 0]
click at [508, 66] on input "2P1066" at bounding box center [661, 68] width 450 height 20
type input "2M25253"
click at [714, 460] on button "Search" at bounding box center [744, 472] width 61 height 25
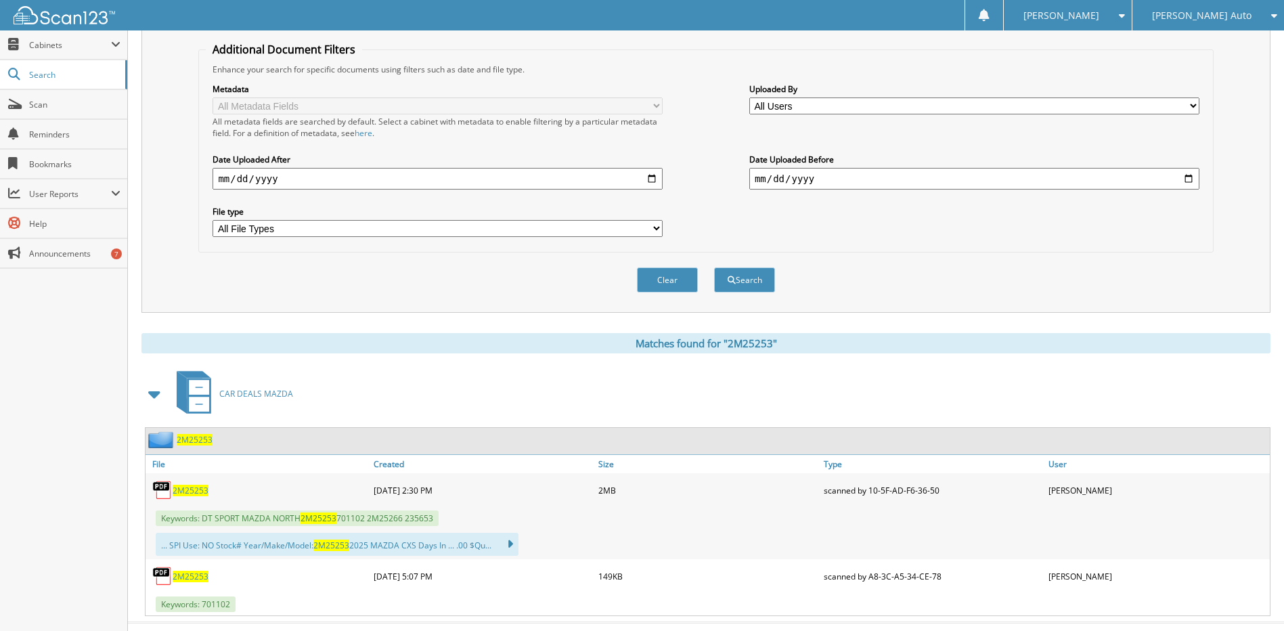
scroll to position [287, 0]
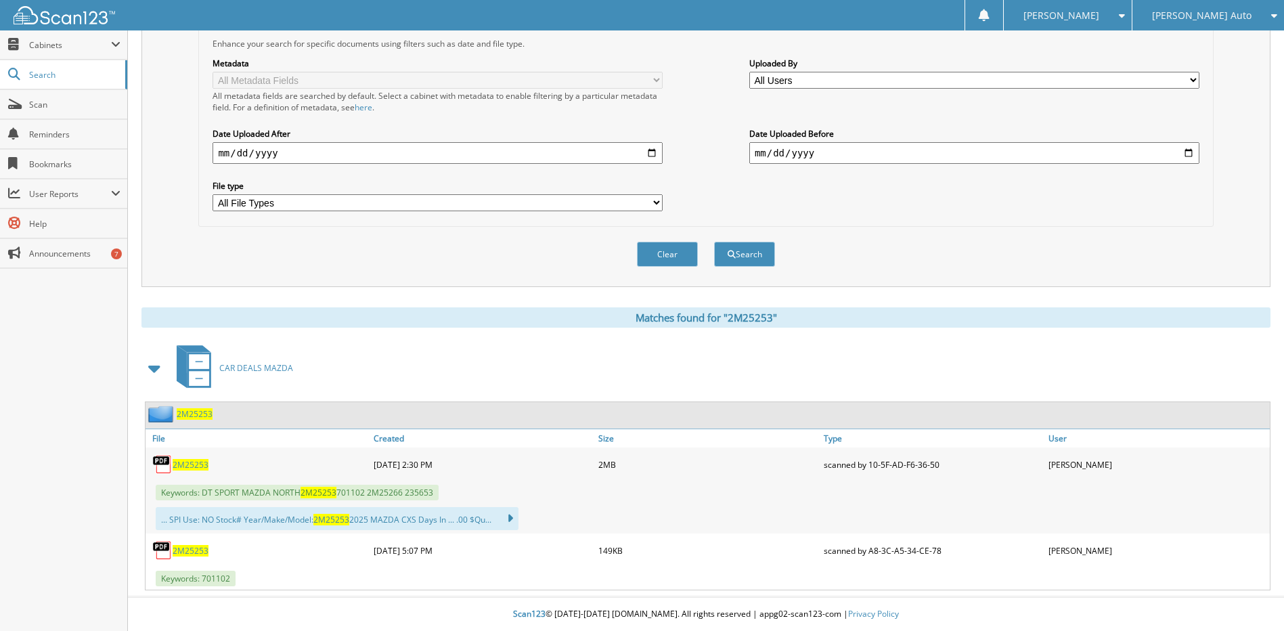
click at [192, 462] on span "2M25253" at bounding box center [191, 465] width 36 height 12
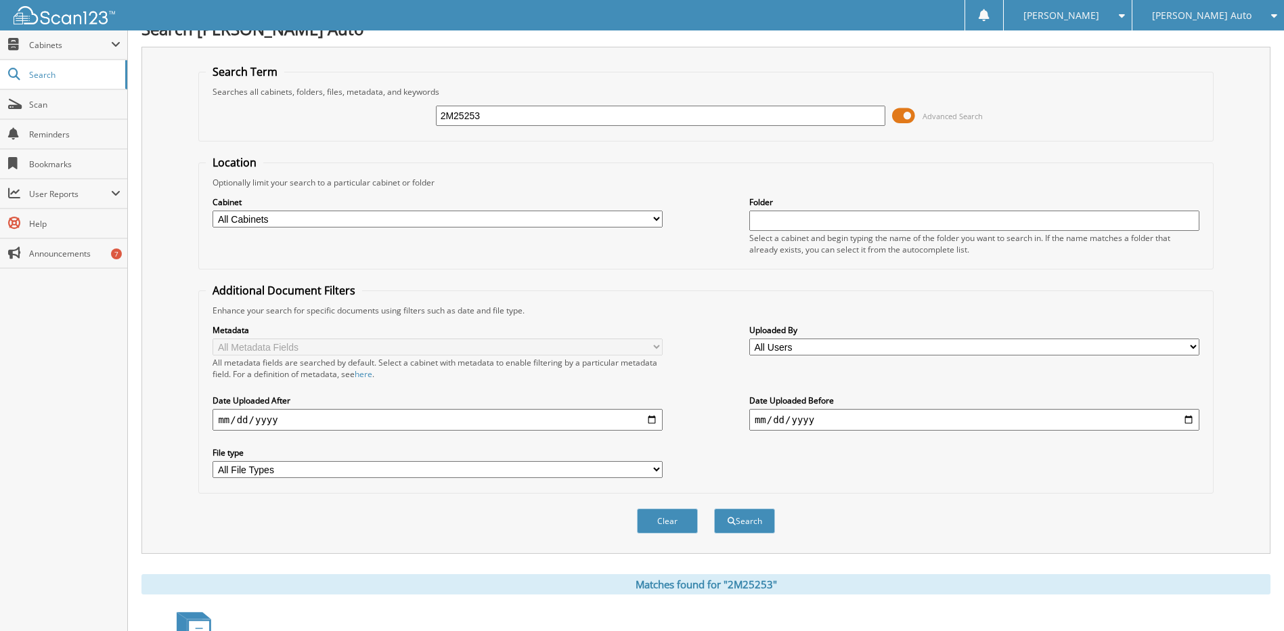
scroll to position [16, 0]
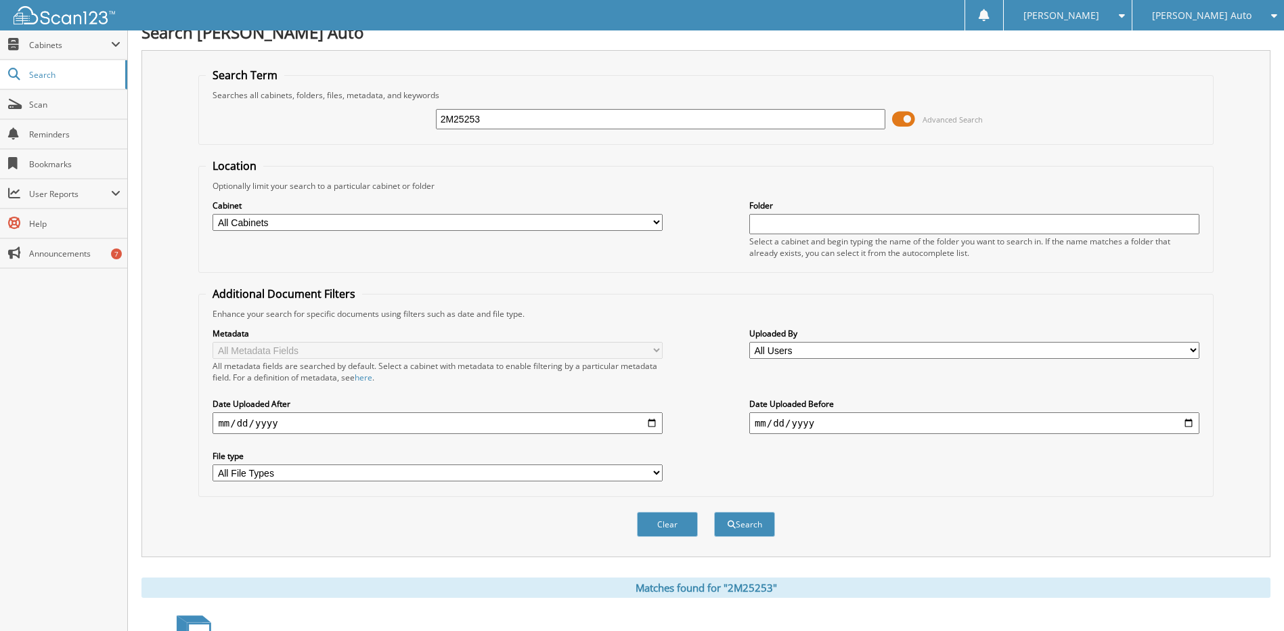
click at [529, 118] on input "2M25253" at bounding box center [661, 119] width 450 height 20
type input "2M25284"
click at [714, 512] on button "Search" at bounding box center [744, 524] width 61 height 25
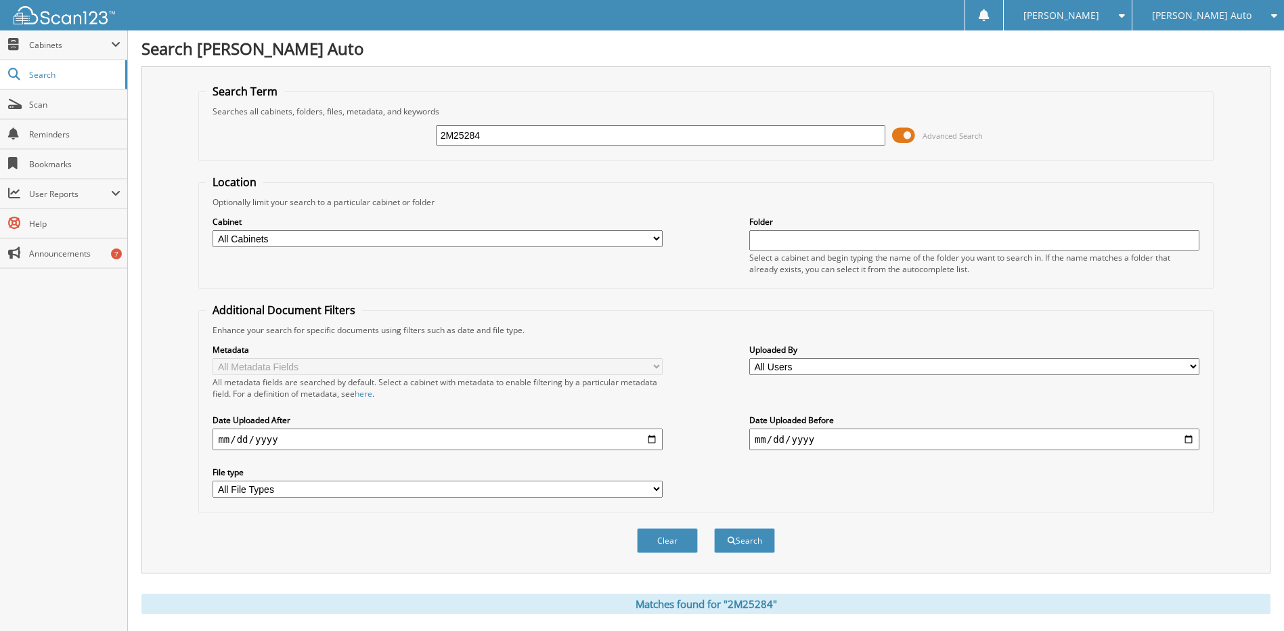
click at [501, 135] on input "2M25284" at bounding box center [661, 135] width 450 height 20
type input "1602458"
click at [714, 528] on button "Search" at bounding box center [744, 540] width 61 height 25
click at [496, 133] on input "1602458" at bounding box center [661, 135] width 450 height 20
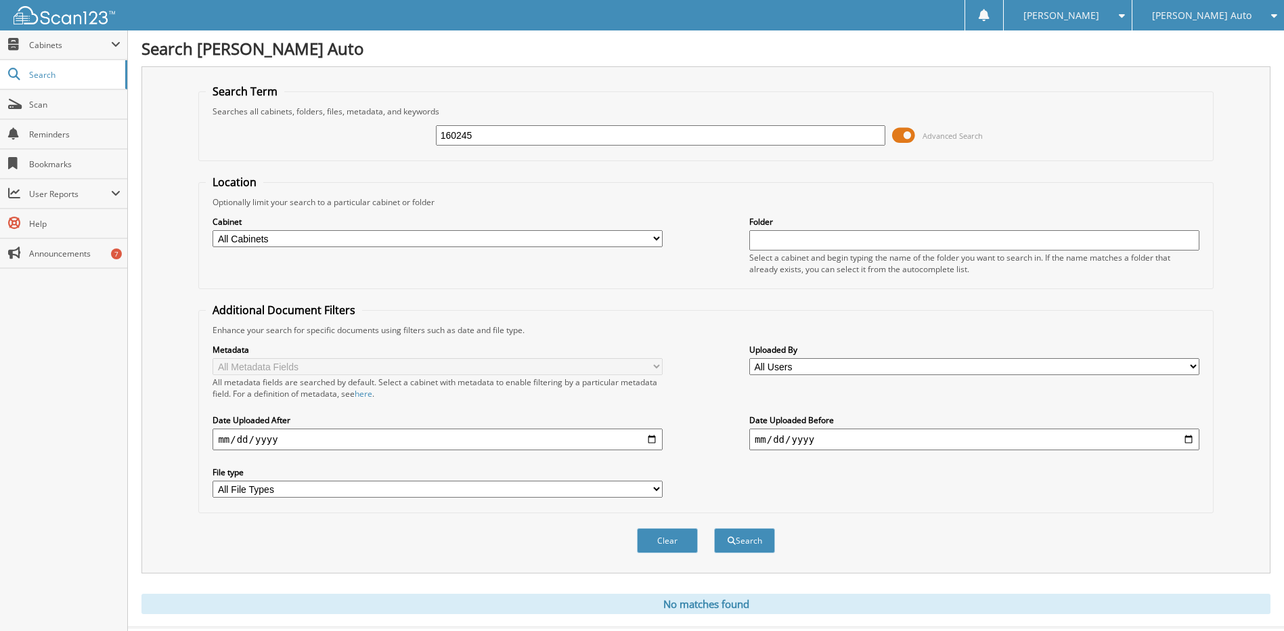
type input "160245"
click at [714, 528] on button "Search" at bounding box center [744, 540] width 61 height 25
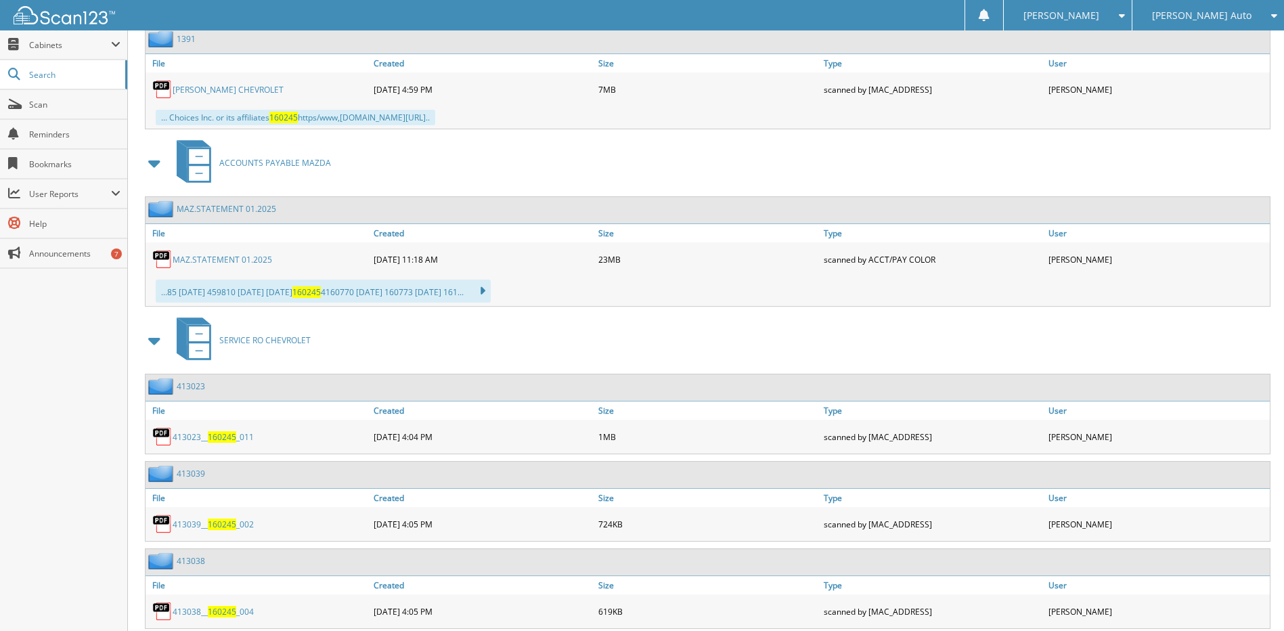
scroll to position [947, 0]
click at [157, 344] on span at bounding box center [154, 341] width 19 height 24
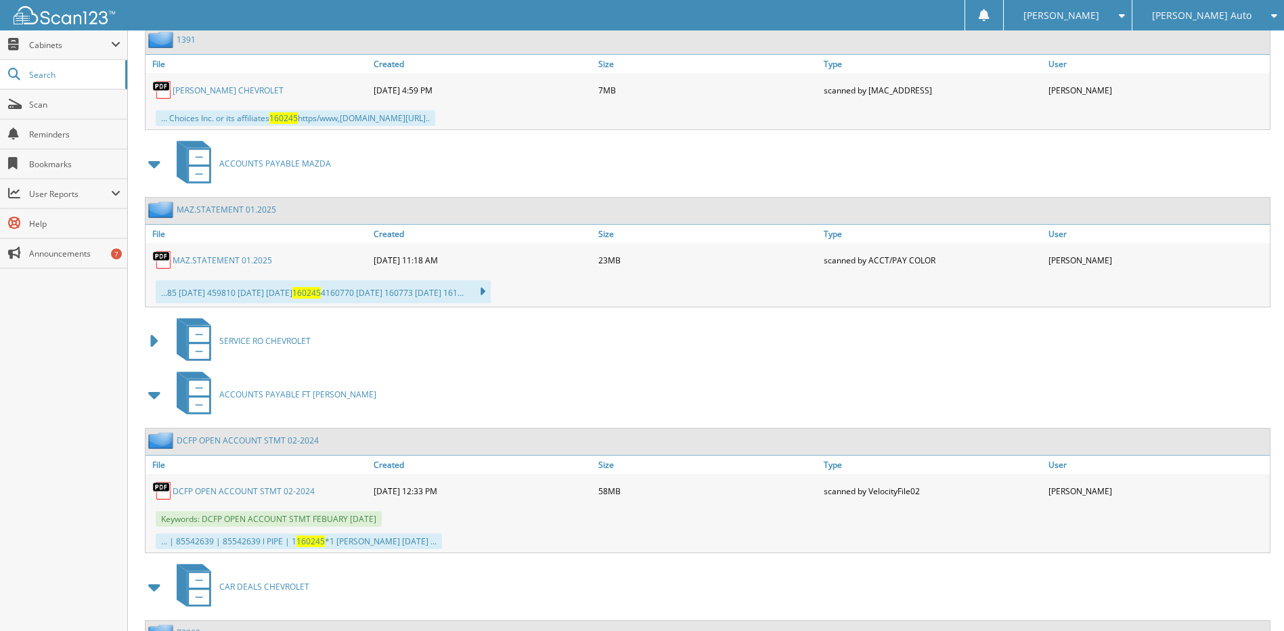
click at [159, 388] on span at bounding box center [154, 394] width 19 height 24
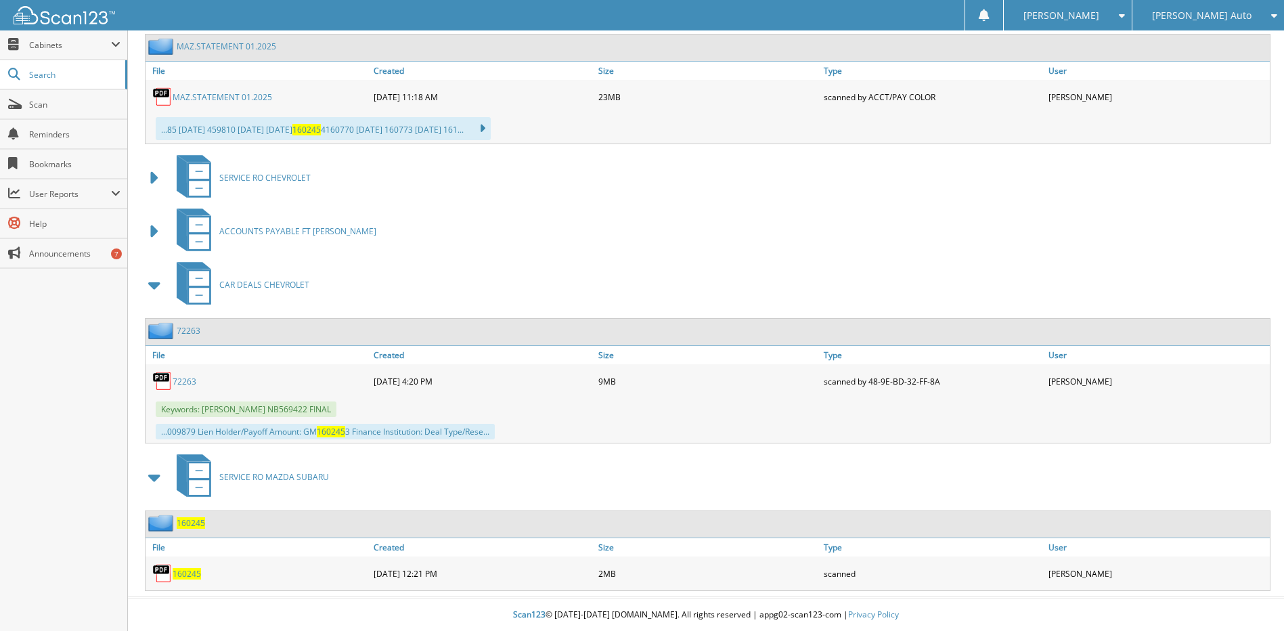
scroll to position [1112, 0]
click at [187, 575] on span "160245" at bounding box center [187, 573] width 28 height 12
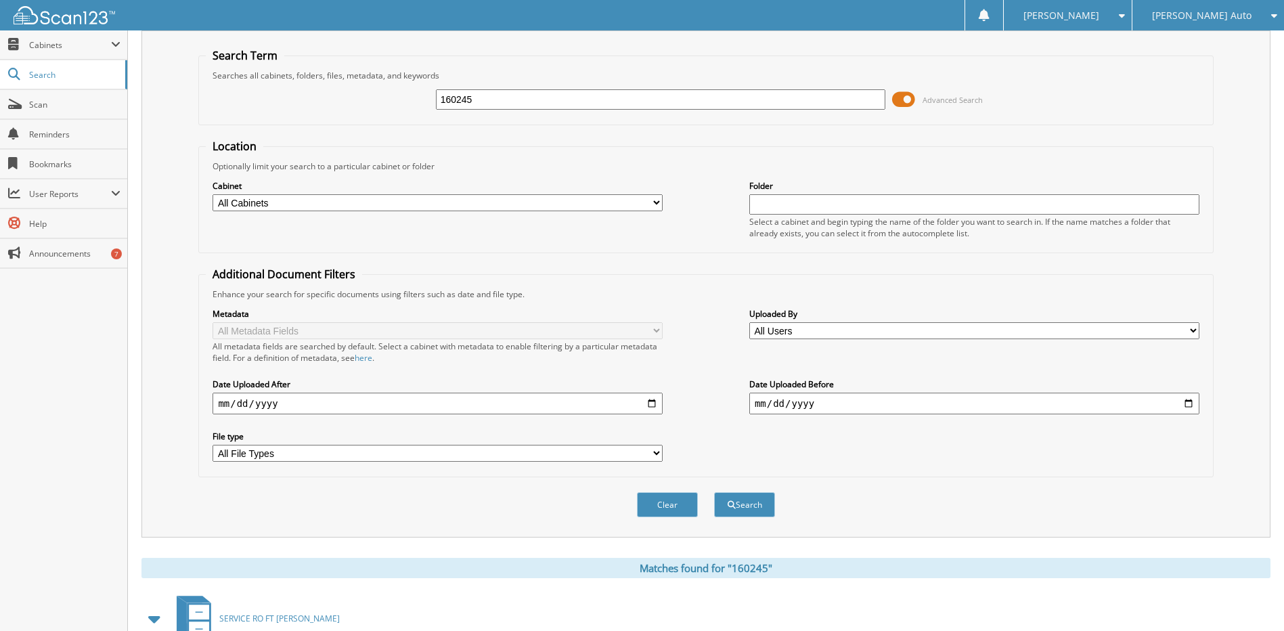
scroll to position [0, 0]
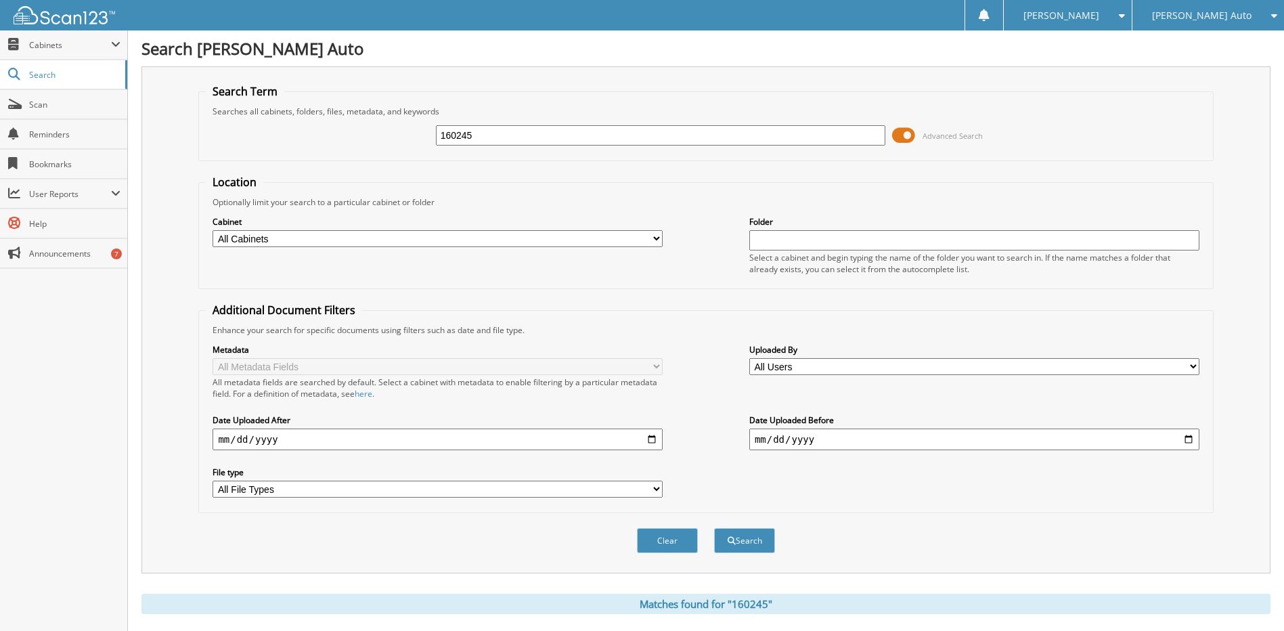
click at [568, 137] on input "160245" at bounding box center [661, 135] width 450 height 20
paste input "2S25782"
type input "2S25782"
click at [714, 528] on button "Search" at bounding box center [744, 540] width 61 height 25
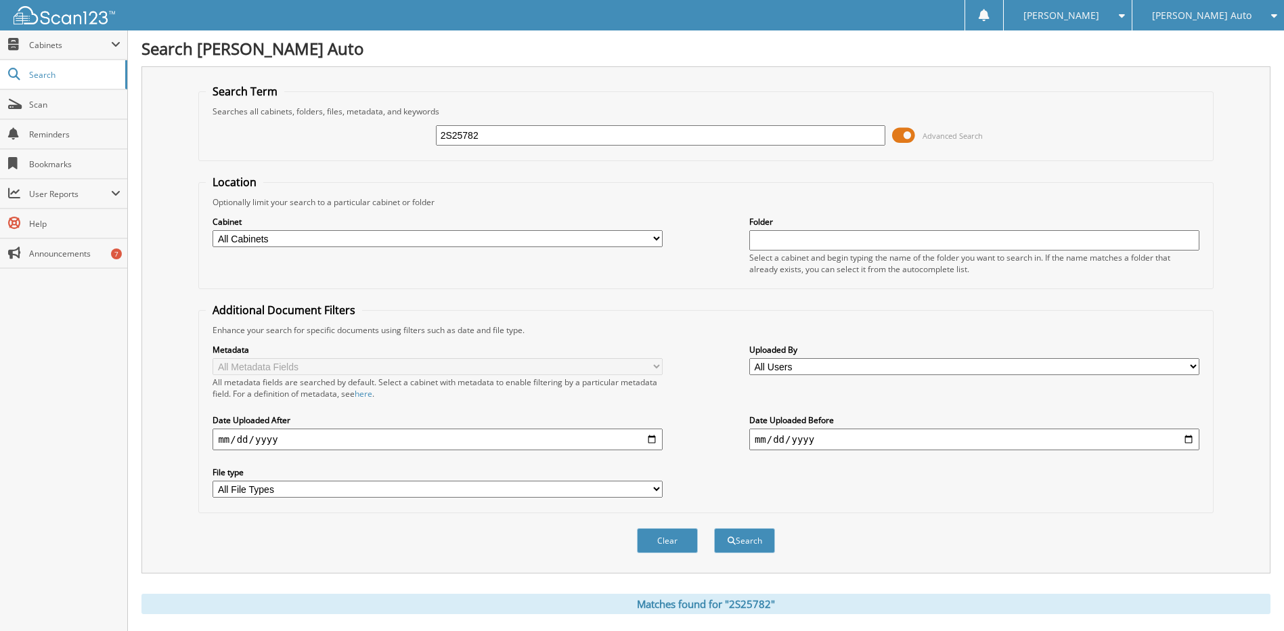
drag, startPoint x: 497, startPoint y: 134, endPoint x: 420, endPoint y: 141, distance: 77.5
click at [420, 141] on div "2S25782 Advanced Search" at bounding box center [706, 135] width 1000 height 37
type input "2M25232"
click at [714, 528] on button "Search" at bounding box center [744, 540] width 61 height 25
drag, startPoint x: 518, startPoint y: 129, endPoint x: 388, endPoint y: 148, distance: 131.3
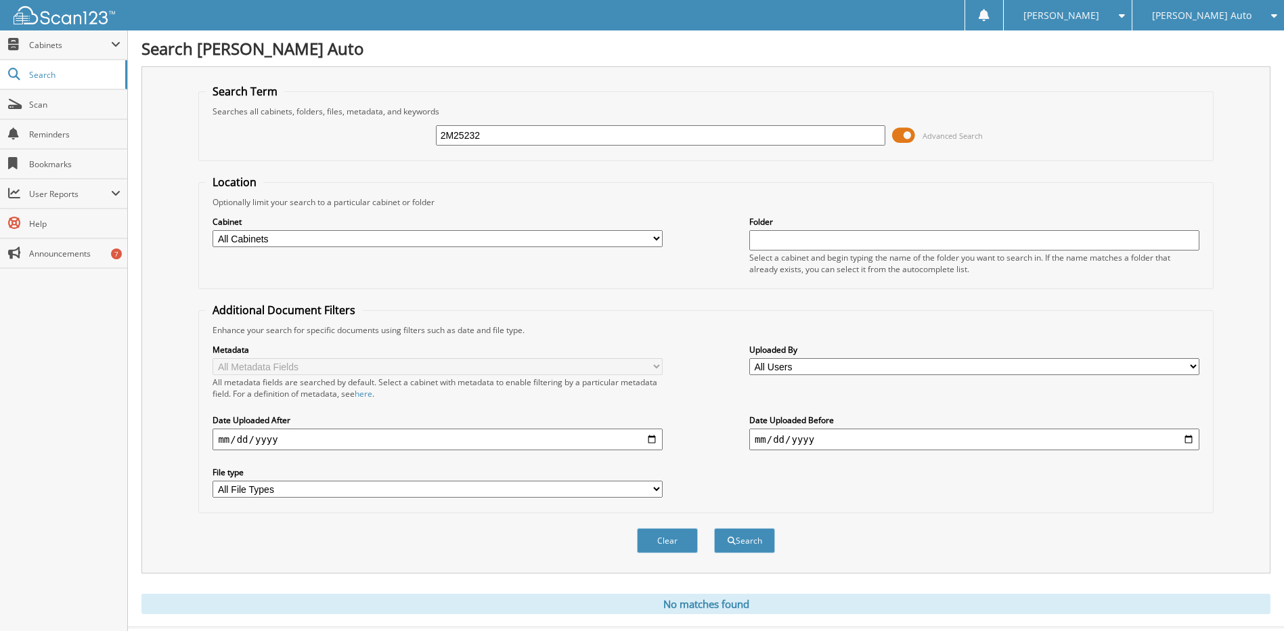
click at [388, 148] on div "2M25232 Advanced Search" at bounding box center [706, 135] width 1000 height 37
type input "2M25282"
click at [714, 528] on button "Search" at bounding box center [744, 540] width 61 height 25
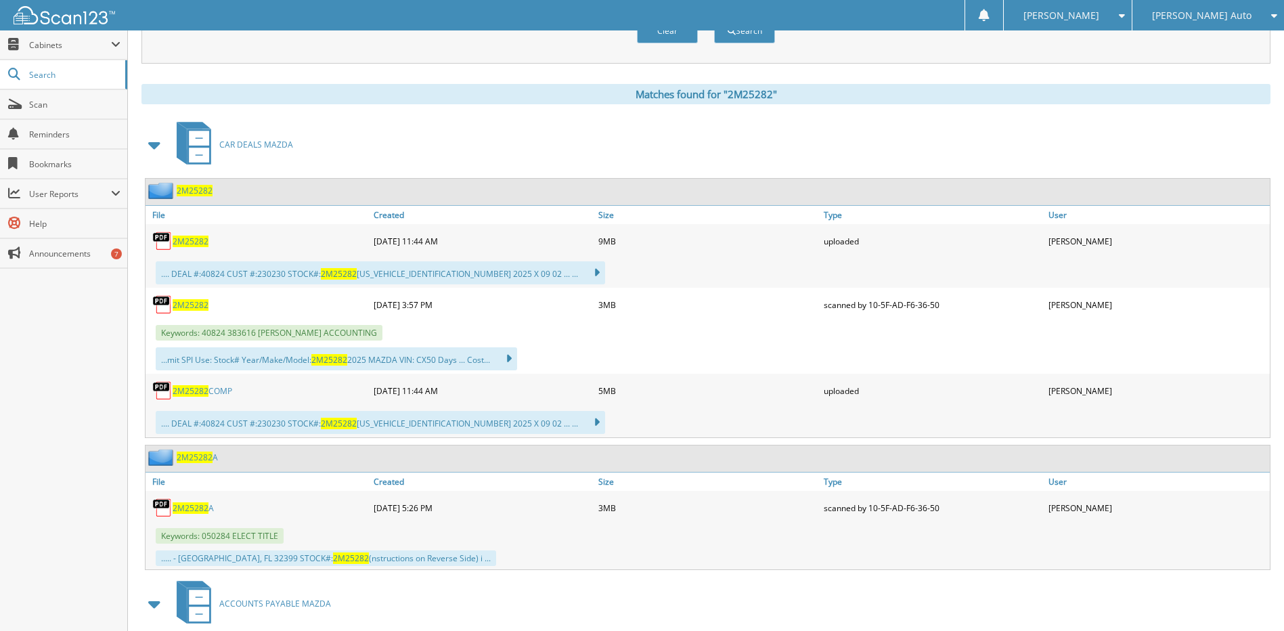
scroll to position [609, 0]
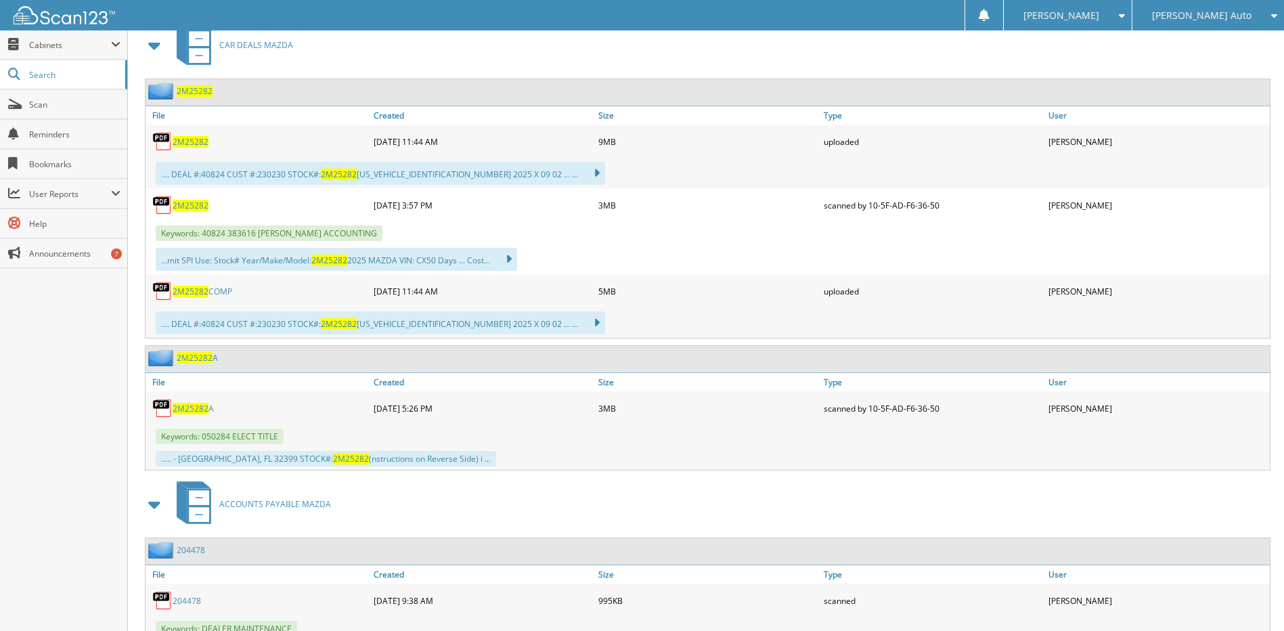
click at [192, 291] on span "2M25282" at bounding box center [191, 292] width 36 height 12
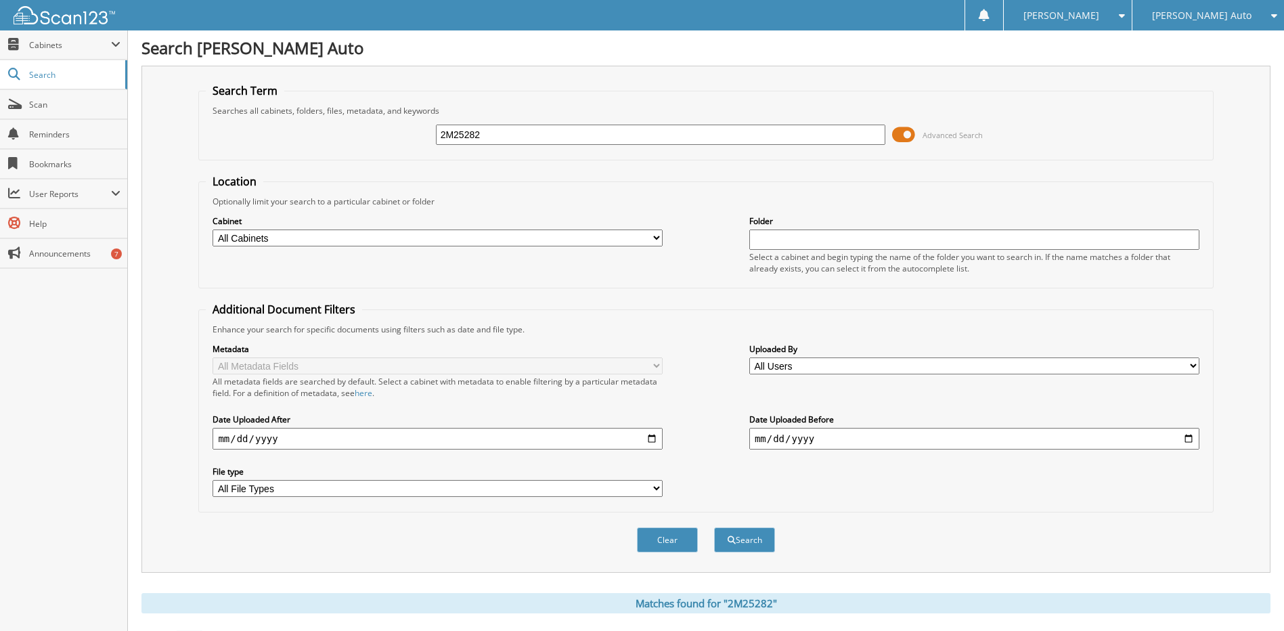
scroll to position [0, 0]
drag, startPoint x: 496, startPoint y: 128, endPoint x: 425, endPoint y: 140, distance: 72.1
click at [425, 140] on div "2M25282 Advanced Search" at bounding box center [706, 135] width 1000 height 37
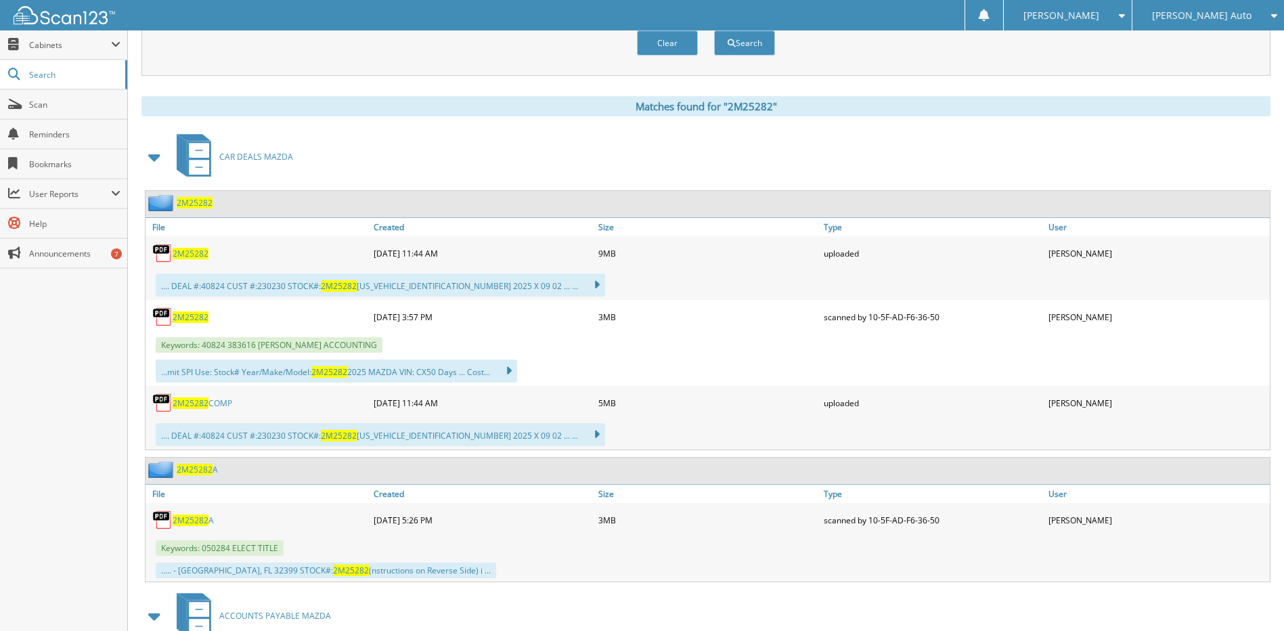
scroll to position [541, 0]
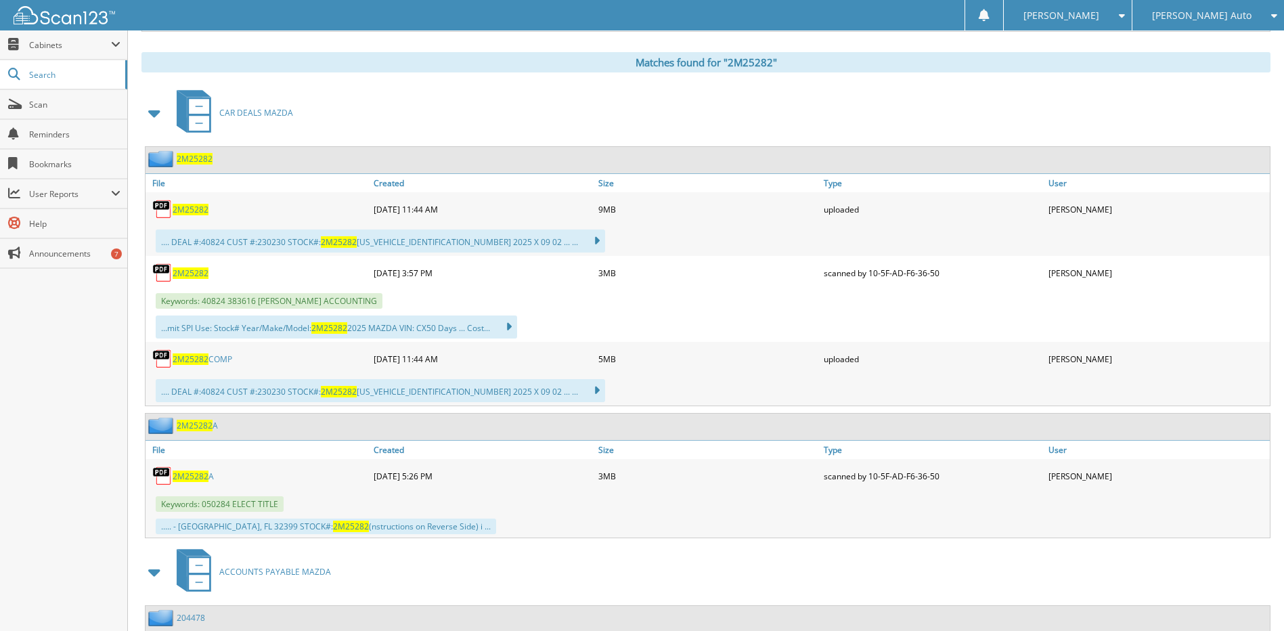
click at [656, 125] on div "CAR DEALS MAZDA" at bounding box center [705, 112] width 1129 height 53
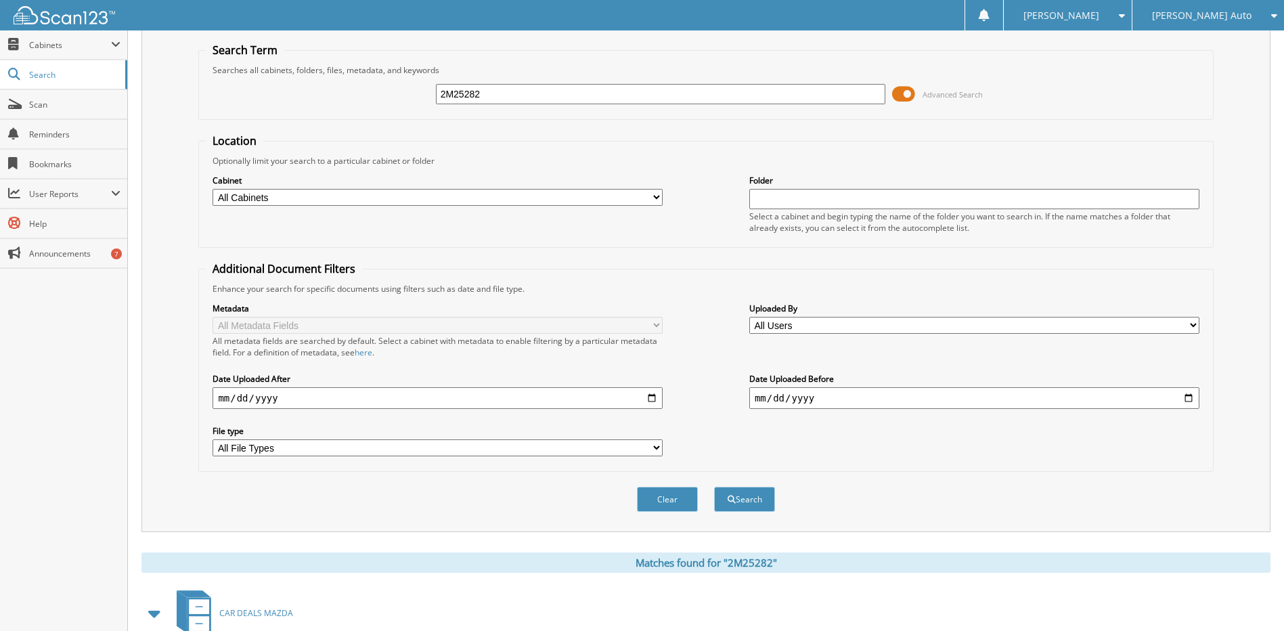
scroll to position [0, 0]
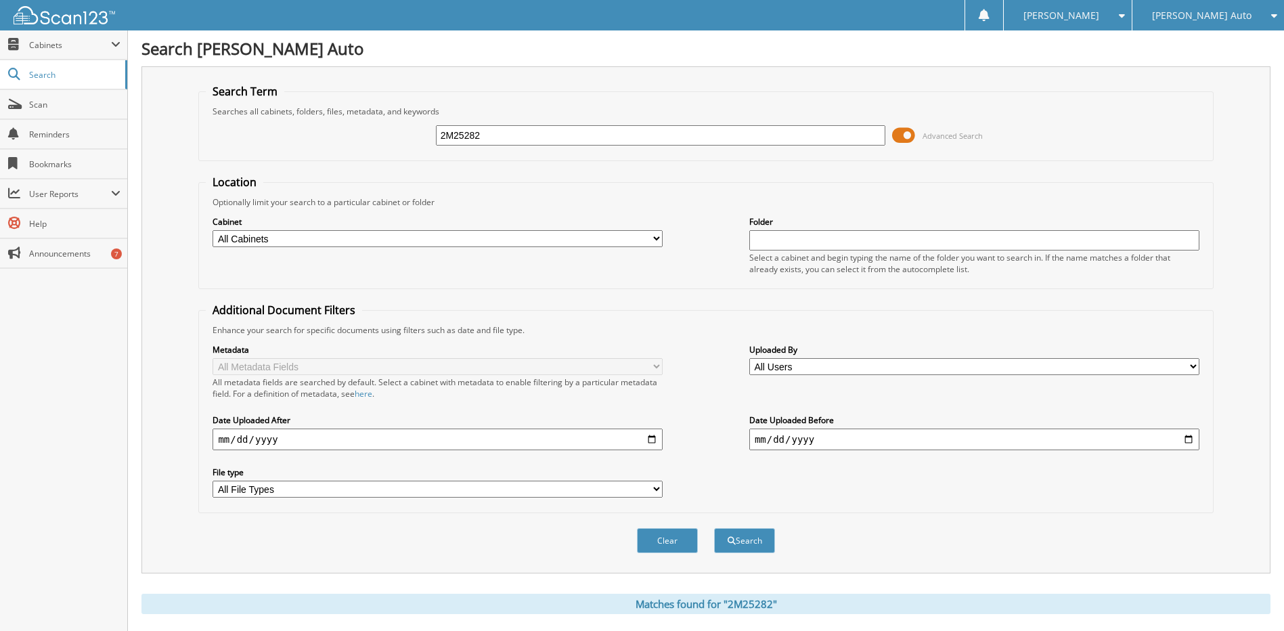
drag, startPoint x: 482, startPoint y: 133, endPoint x: 412, endPoint y: 137, distance: 70.5
click at [412, 136] on div "2M25282 Advanced Search" at bounding box center [706, 135] width 1000 height 37
type input "2M25232"
click at [714, 528] on button "Search" at bounding box center [744, 540] width 61 height 25
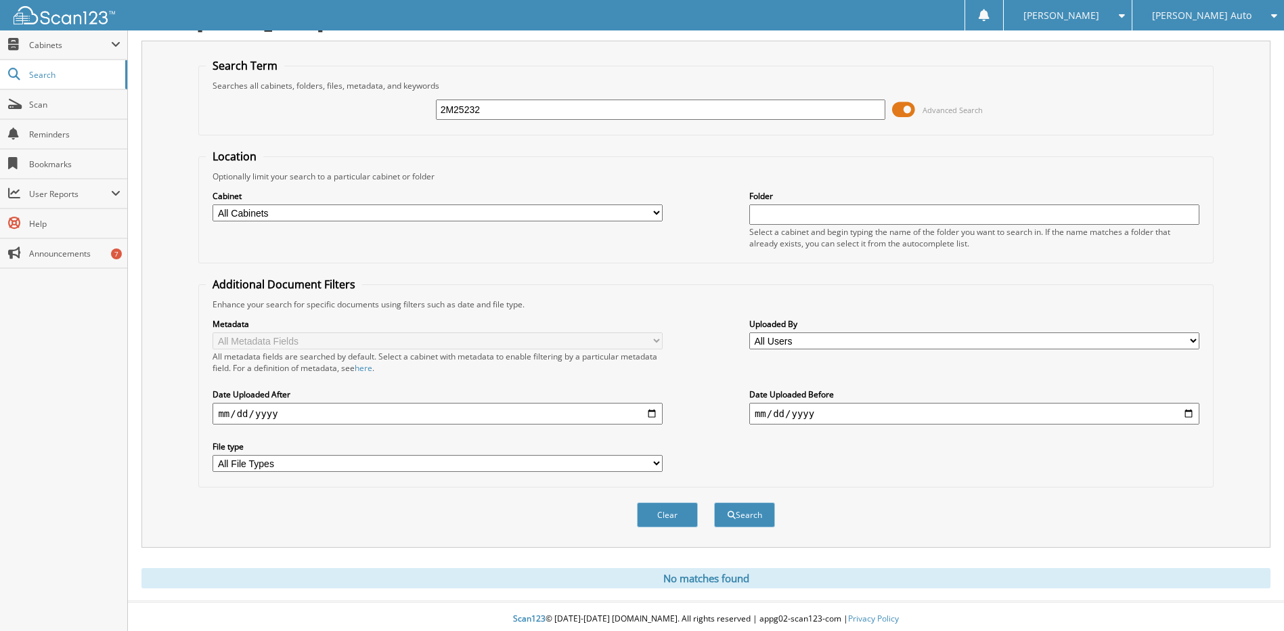
scroll to position [31, 0]
